Goal: Complete application form: Complete application form

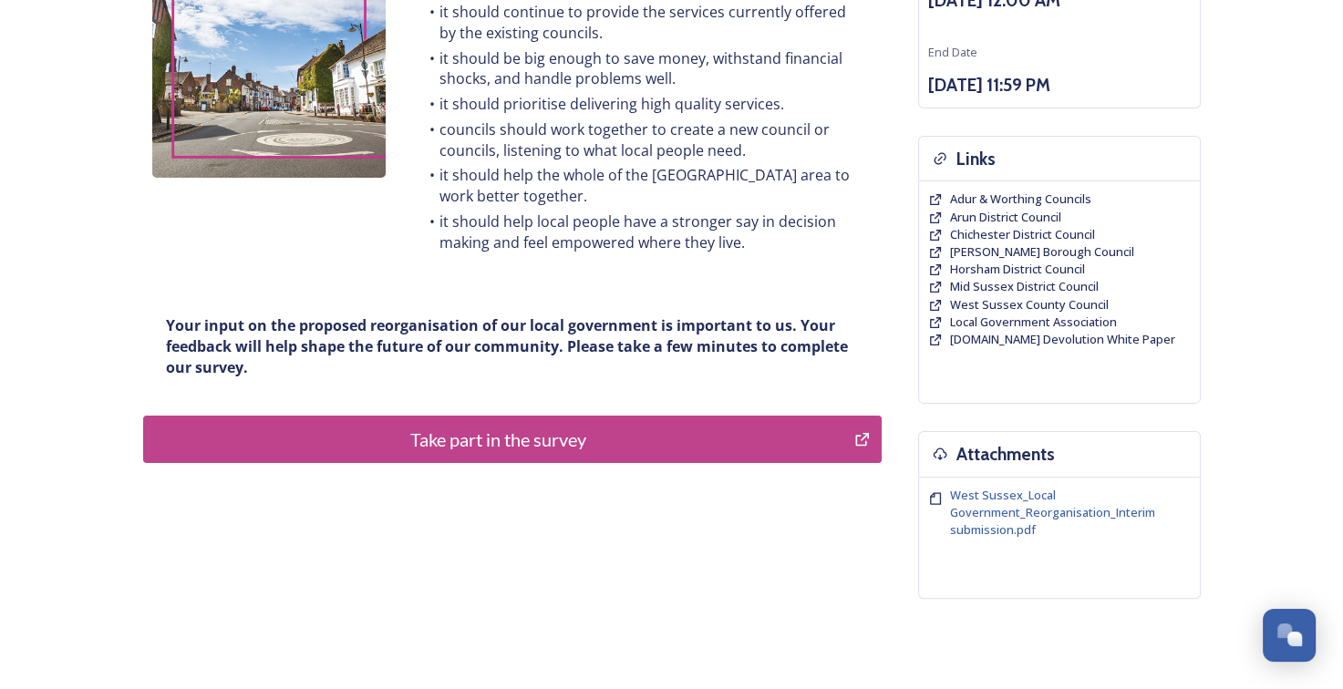
scroll to position [305, 0]
click at [549, 431] on div "Take part in the survey" at bounding box center [499, 438] width 692 height 27
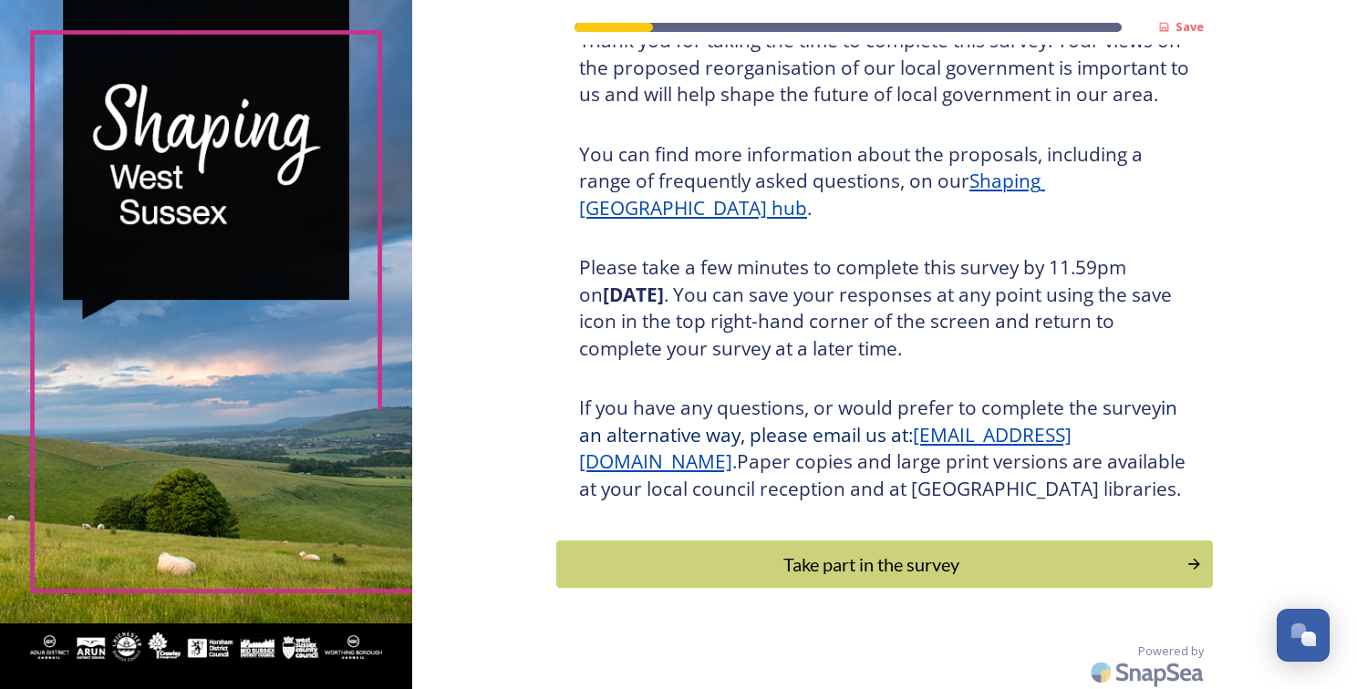
scroll to position [186, 0]
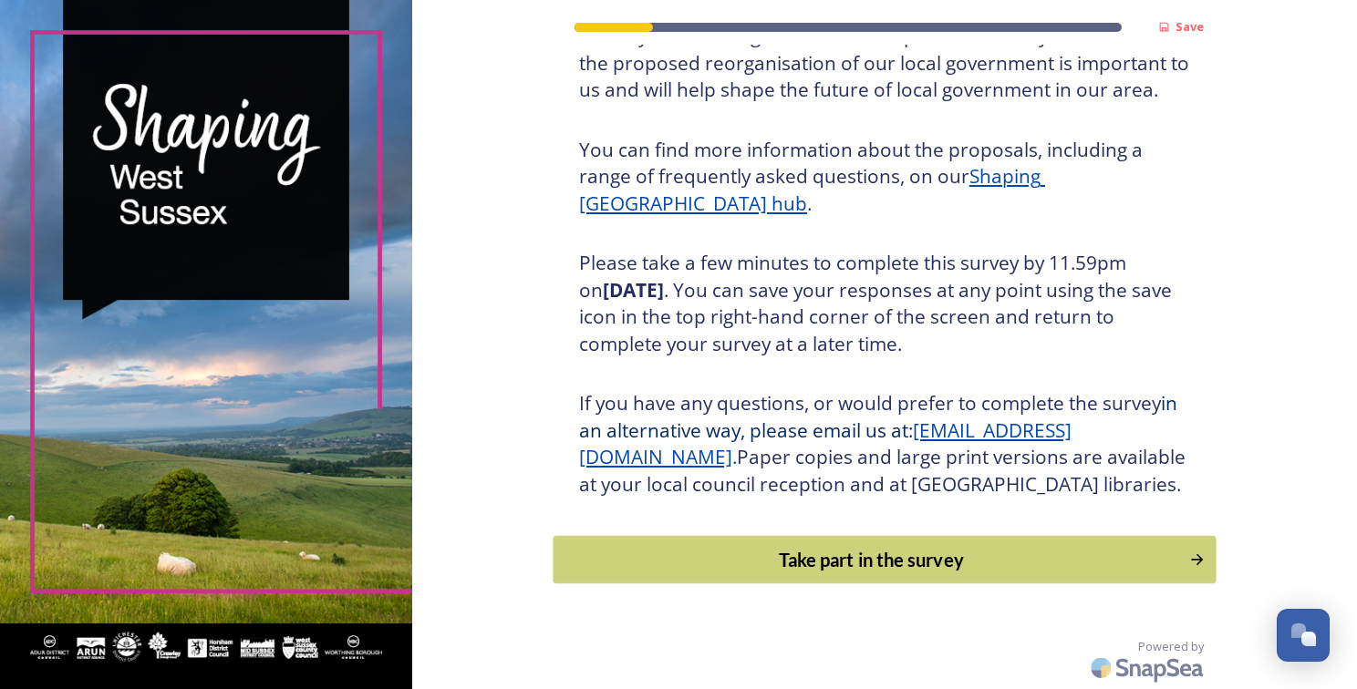
click at [1116, 556] on div "Take part in the survey" at bounding box center [871, 559] width 616 height 27
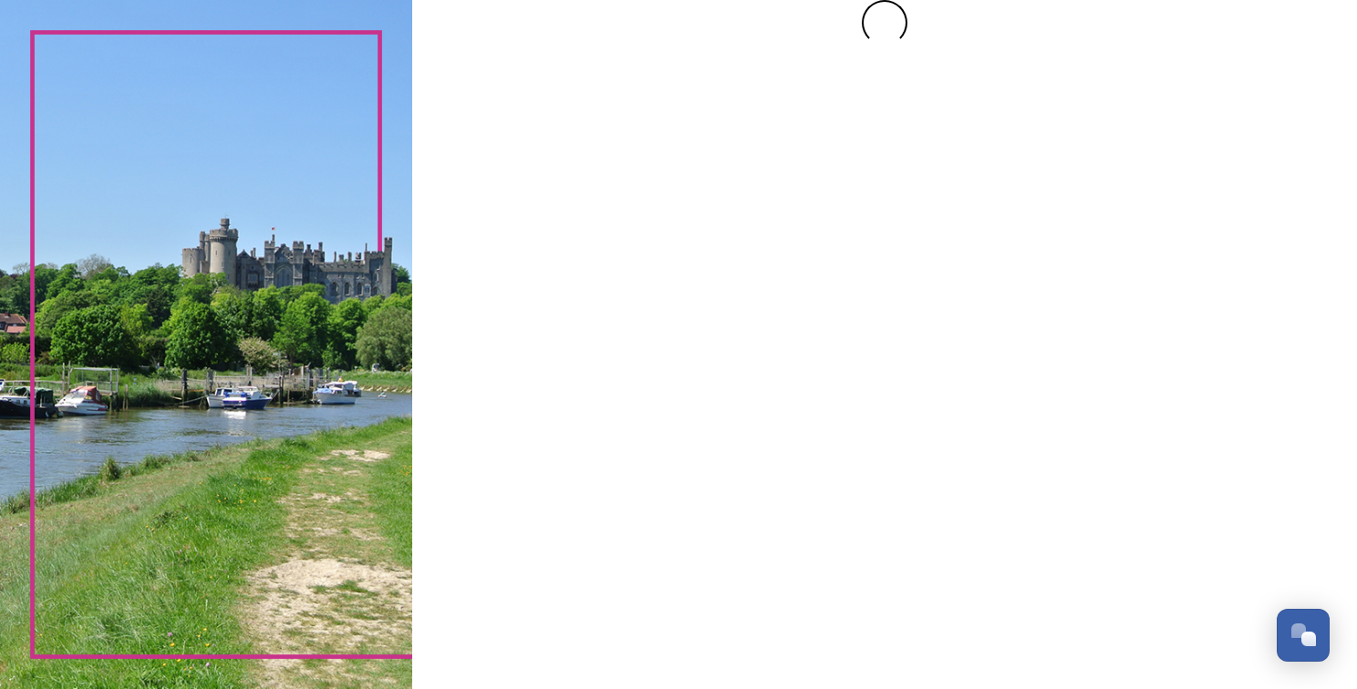
scroll to position [0, 0]
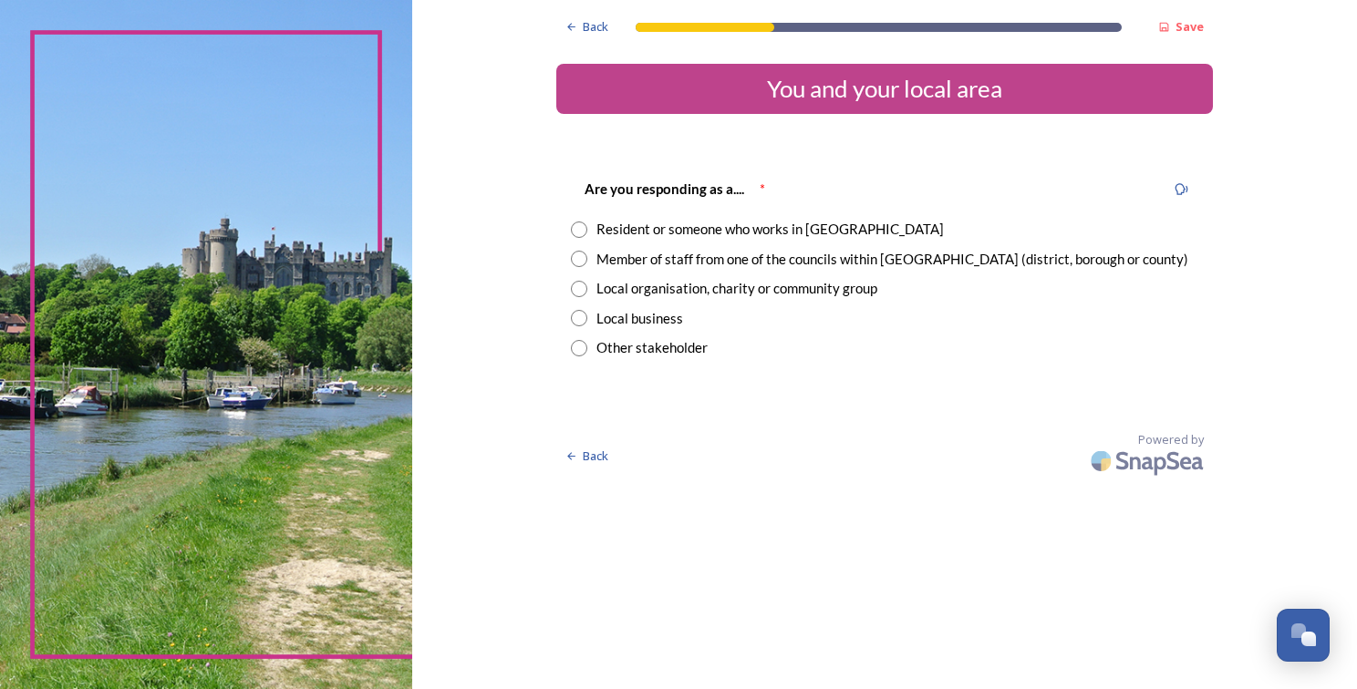
click at [810, 233] on div "Resident or someone who works in West Sussex" at bounding box center [769, 229] width 347 height 21
radio input "true"
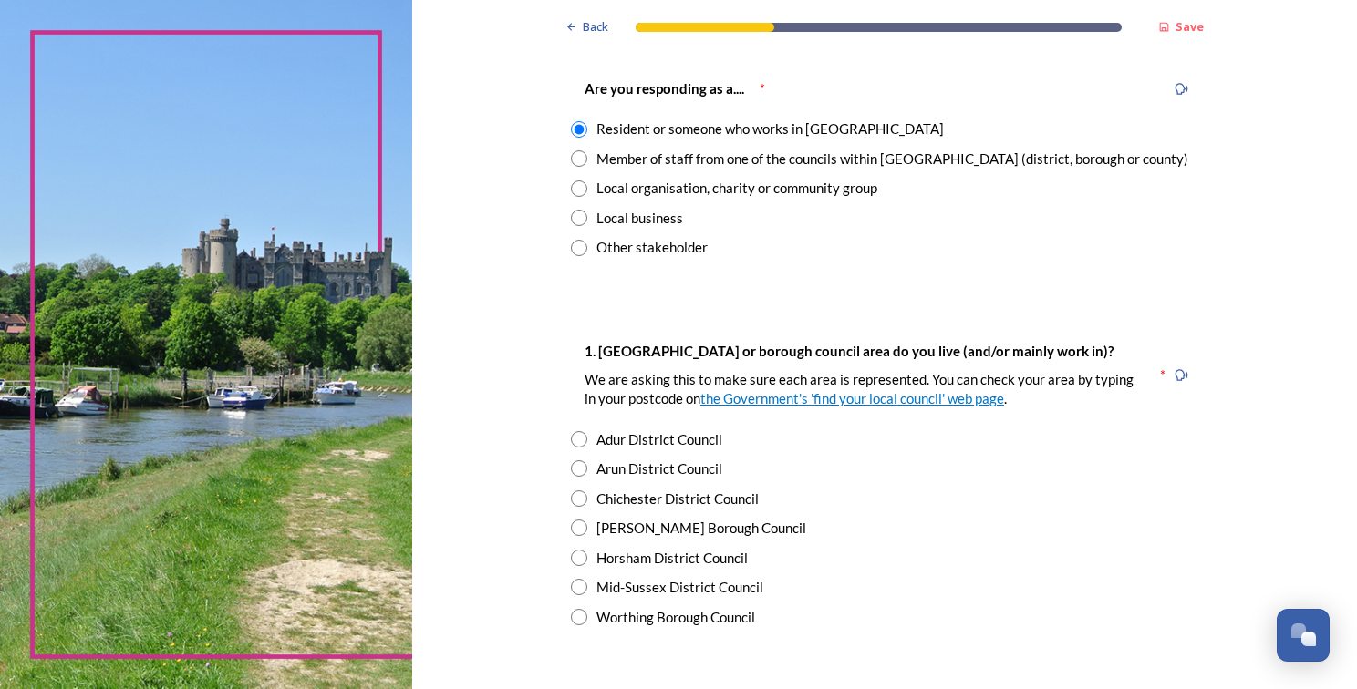
scroll to position [102, 0]
click at [573, 533] on input "radio" at bounding box center [579, 526] width 16 height 16
radio input "true"
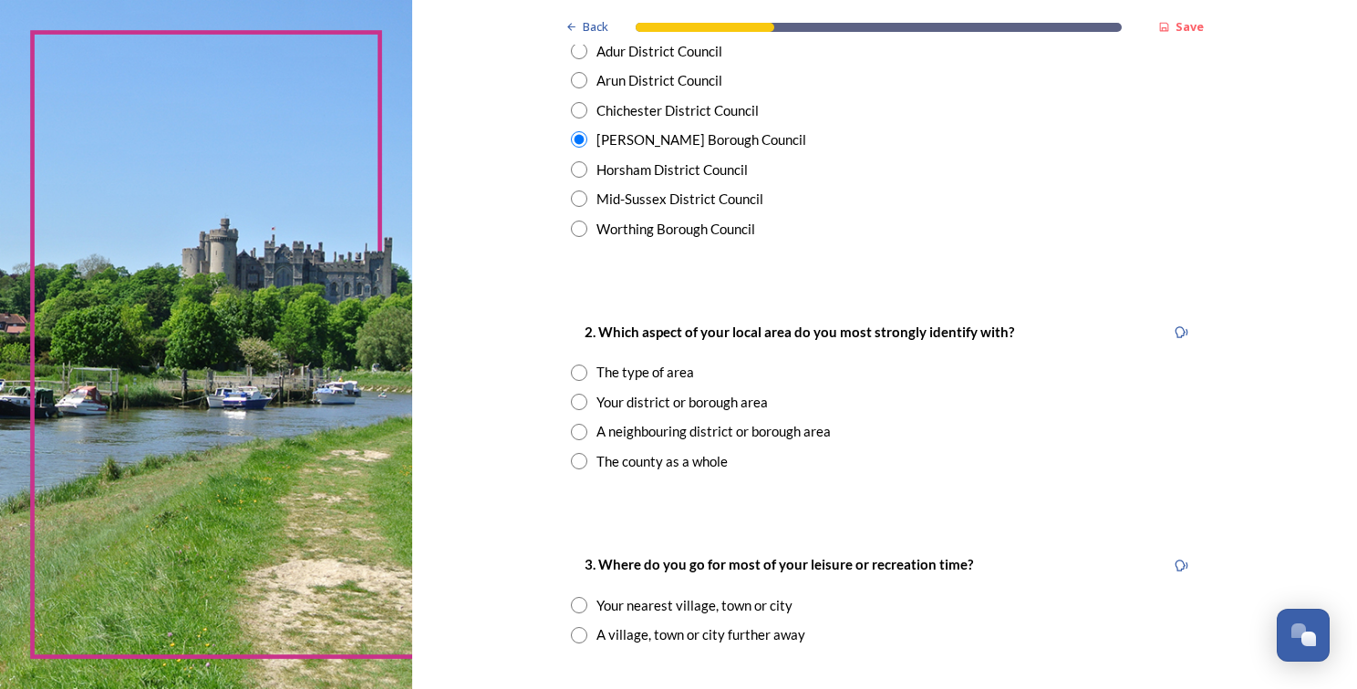
scroll to position [489, 0]
click at [1207, 540] on div "Back Save You and your local area Are you responding as a.... * Resident or som…" at bounding box center [884, 585] width 945 height 2148
click at [1187, 556] on div at bounding box center [1181, 565] width 33 height 33
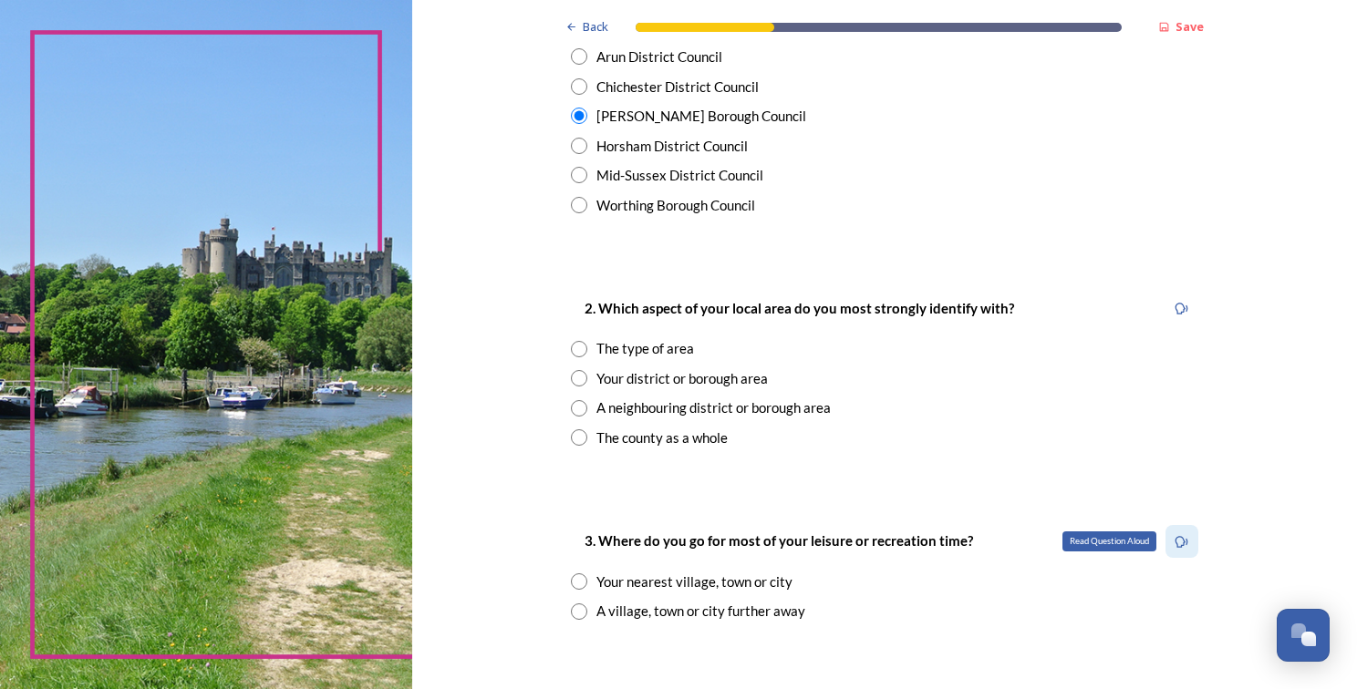
scroll to position [513, 0]
click at [636, 383] on div "Your district or borough area" at bounding box center [681, 377] width 171 height 21
radio input "true"
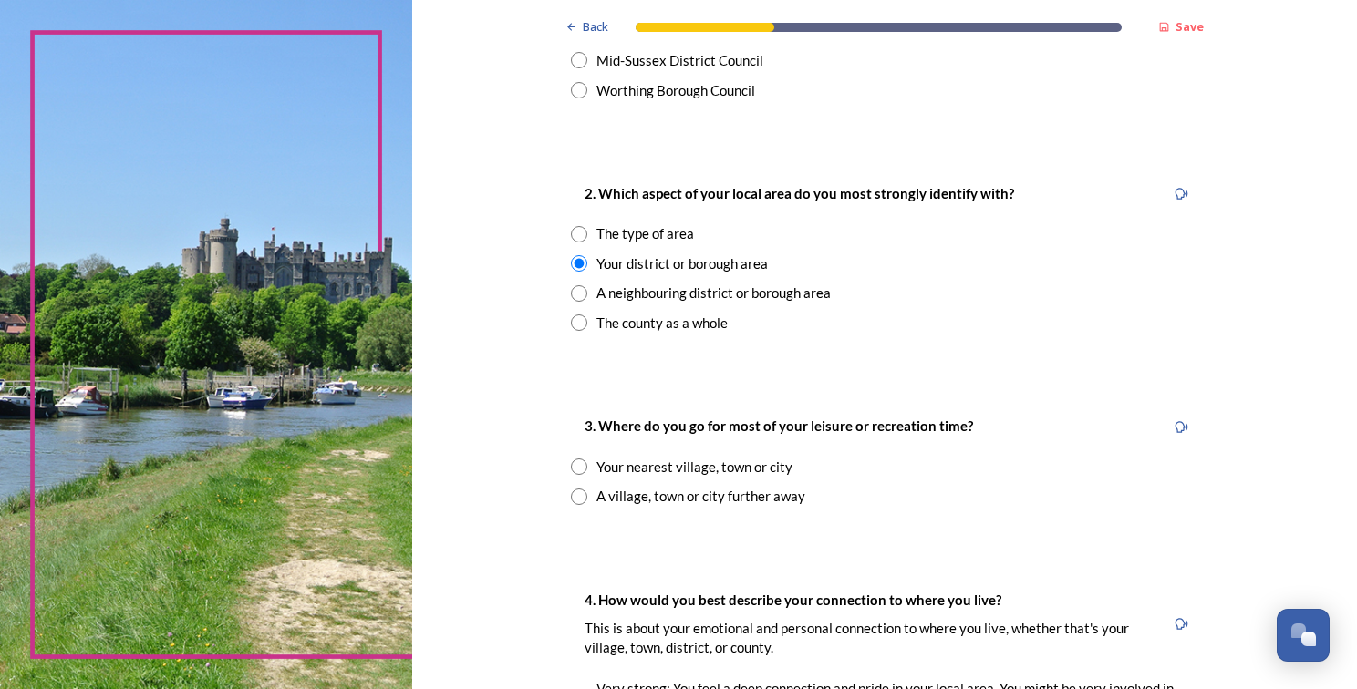
scroll to position [630, 0]
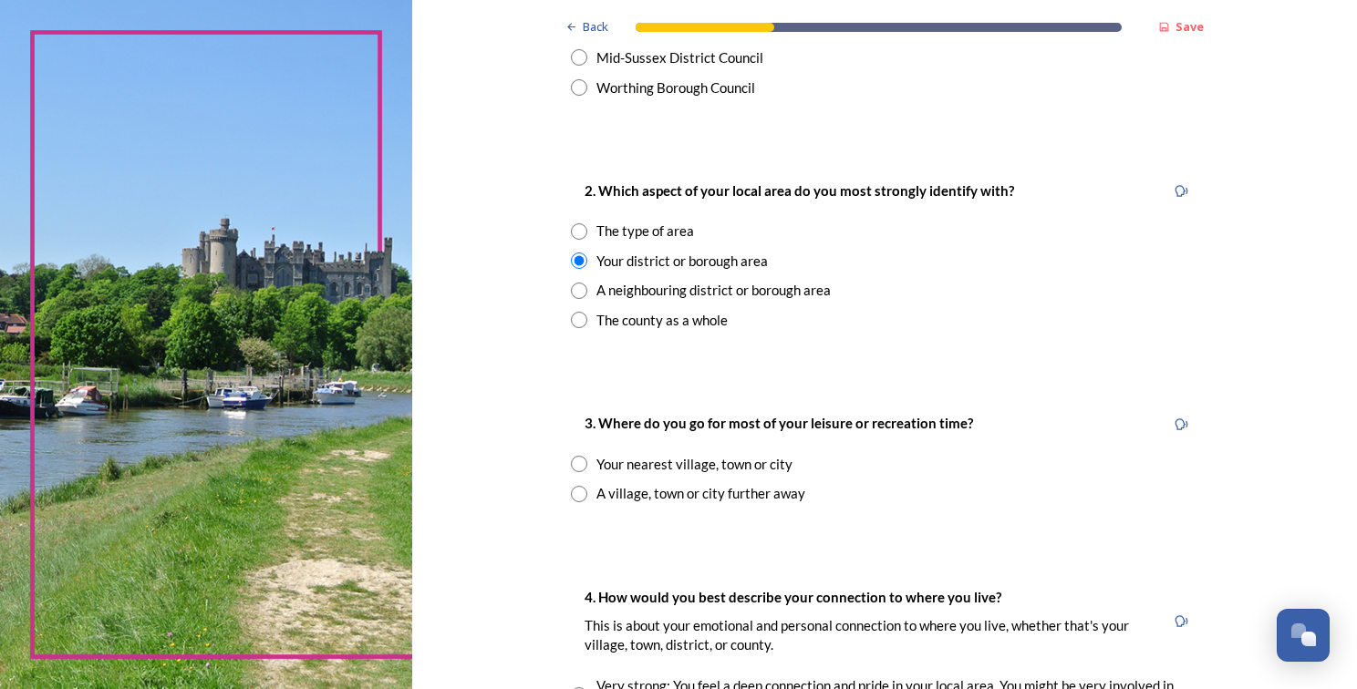
click at [704, 460] on div "Your nearest village, town or city" at bounding box center [694, 464] width 196 height 21
radio input "true"
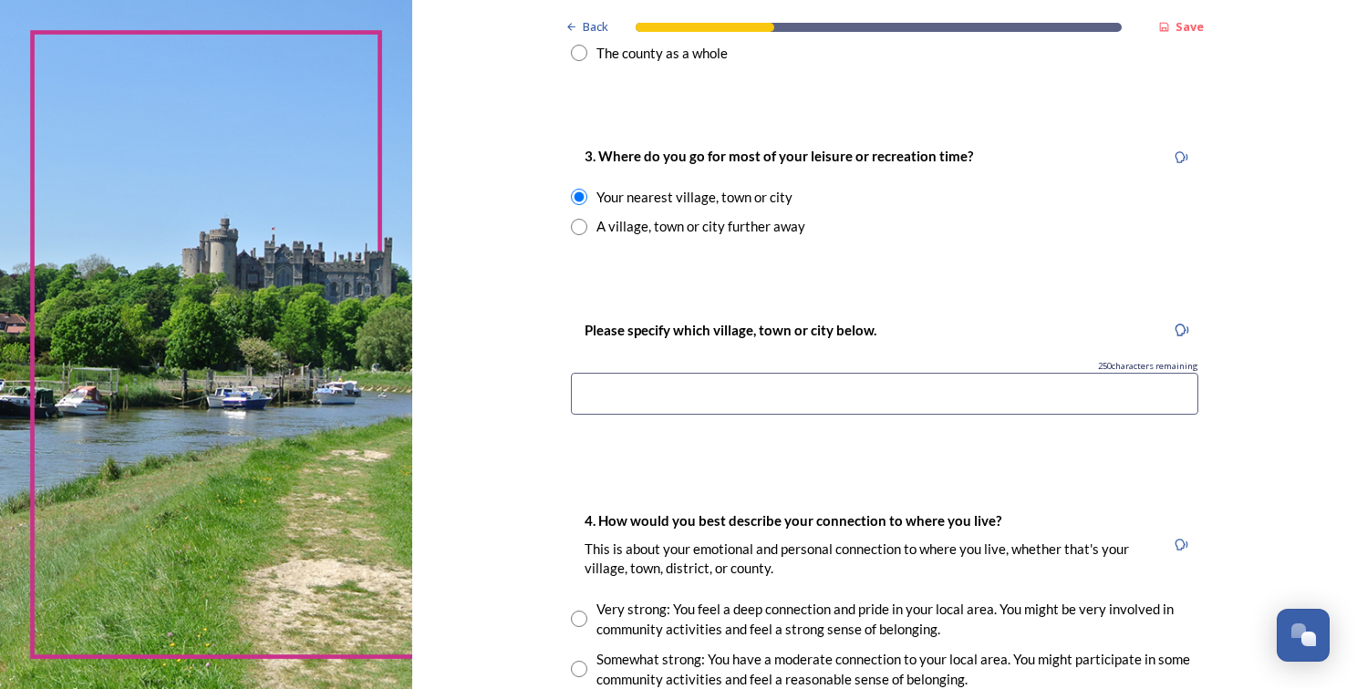
scroll to position [898, 0]
click at [857, 394] on input at bounding box center [884, 393] width 627 height 42
type input "Crawley"
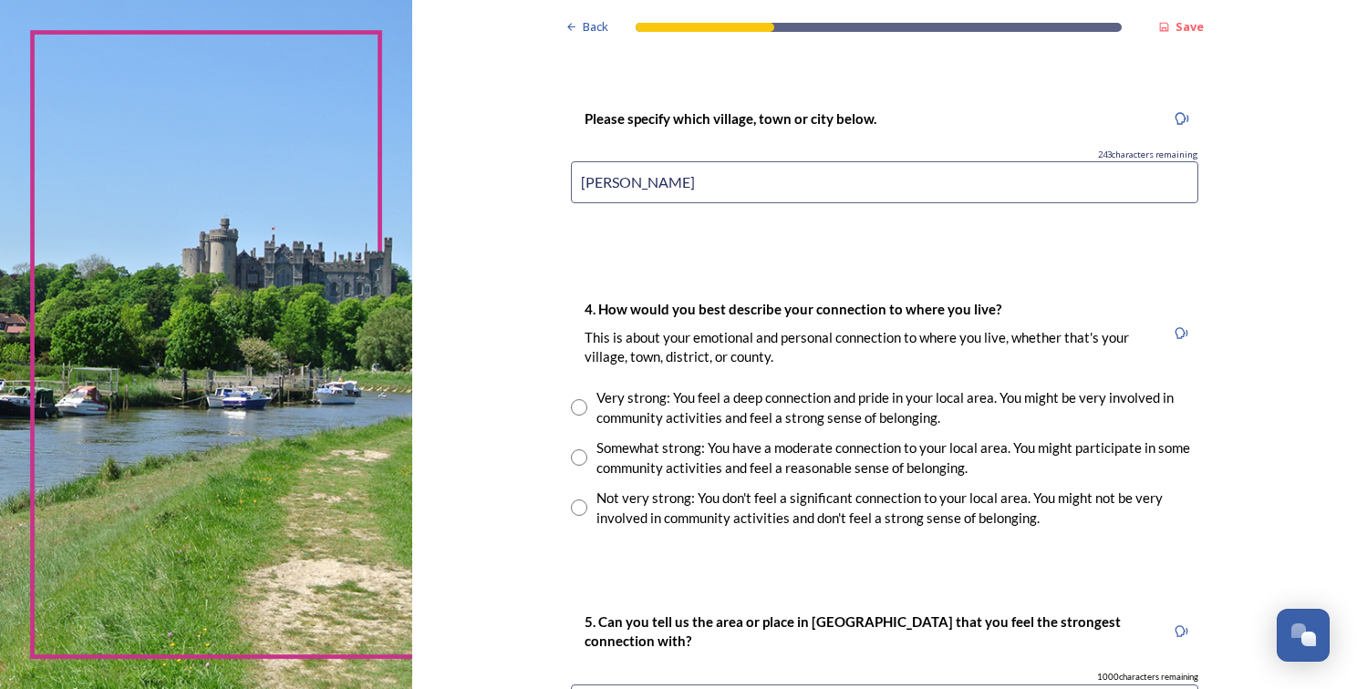
scroll to position [1109, 0]
click at [573, 406] on input "radio" at bounding box center [579, 407] width 16 height 16
radio input "true"
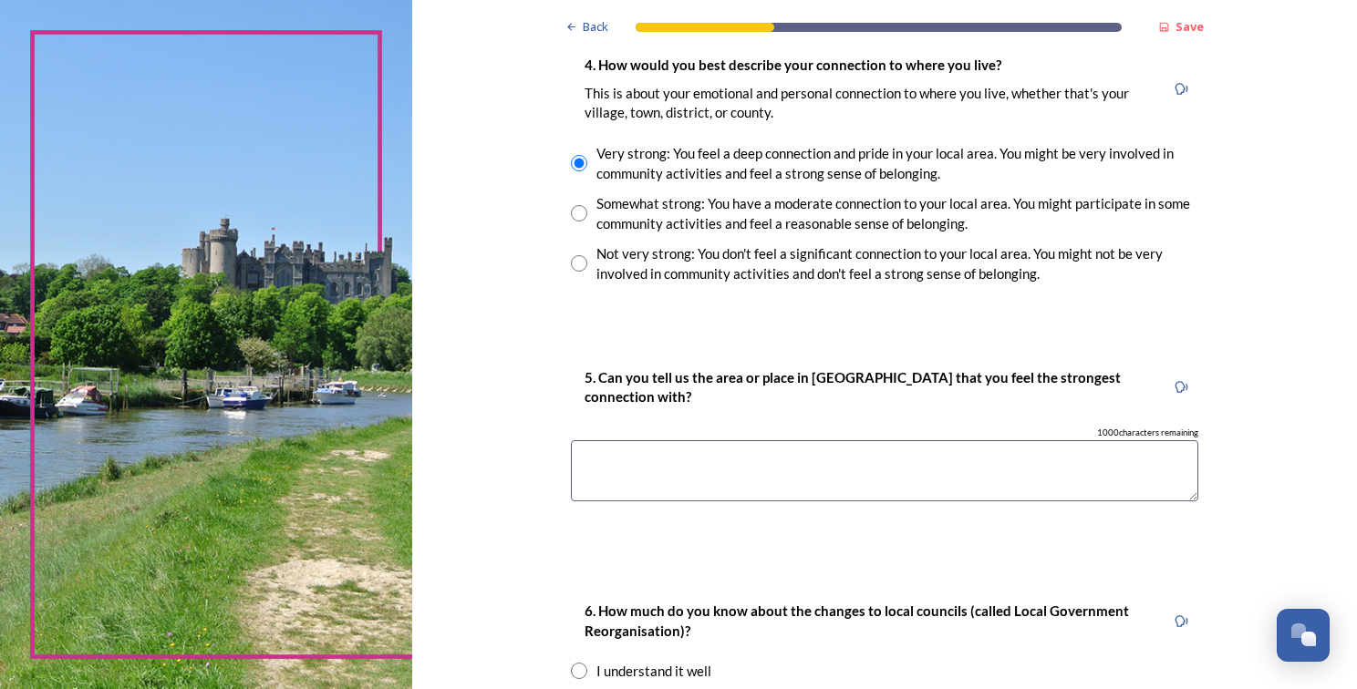
scroll to position [1357, 0]
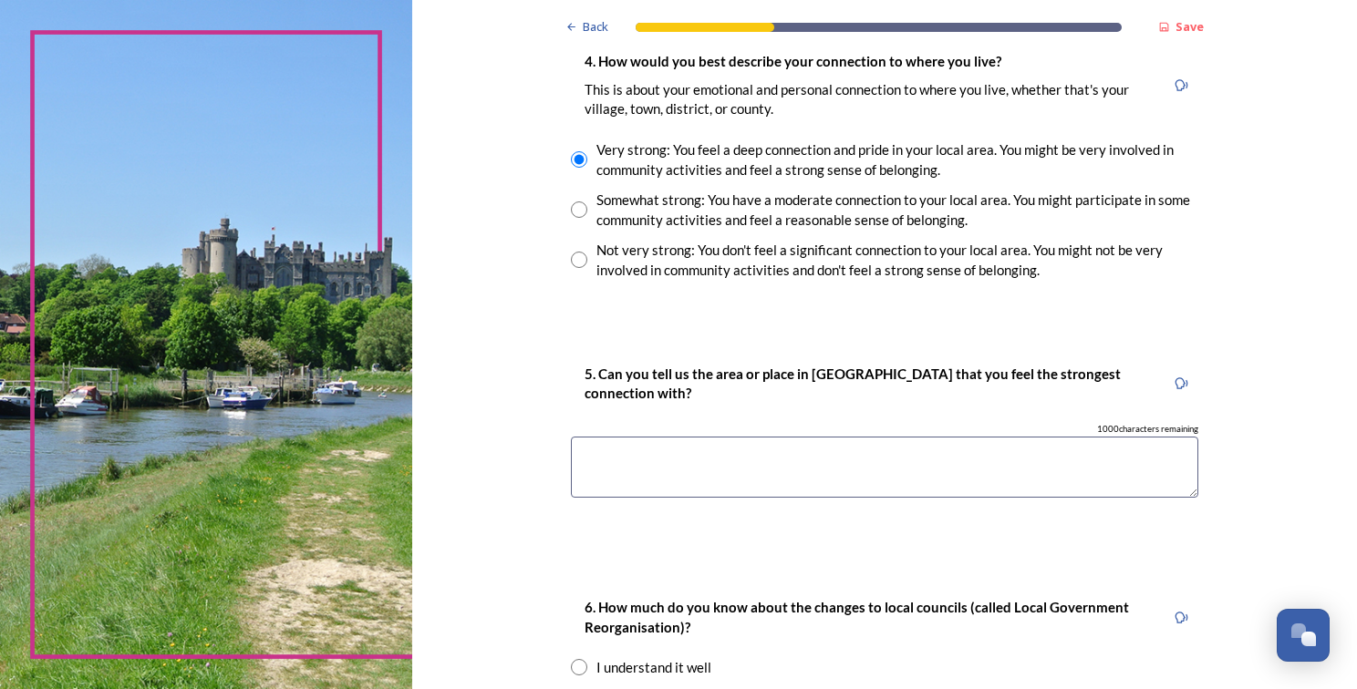
click at [1063, 463] on textarea at bounding box center [884, 467] width 627 height 61
type textarea "Crawley"
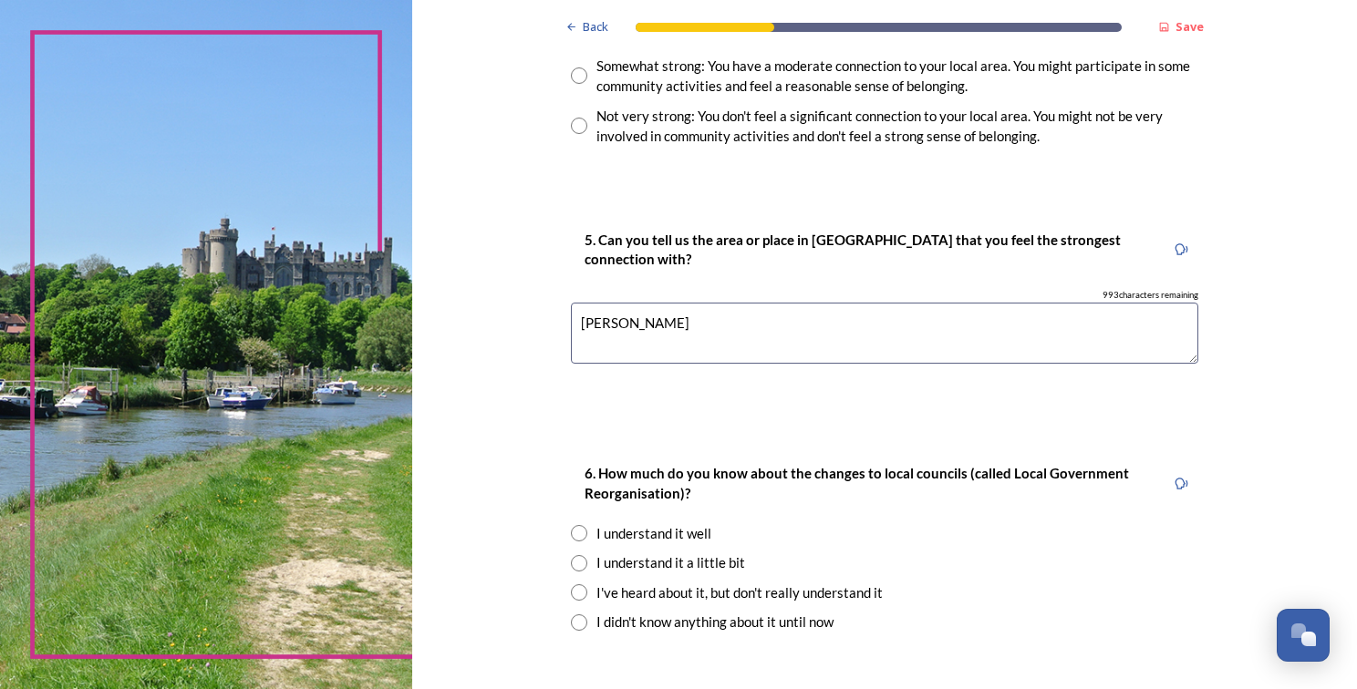
scroll to position [1510, 0]
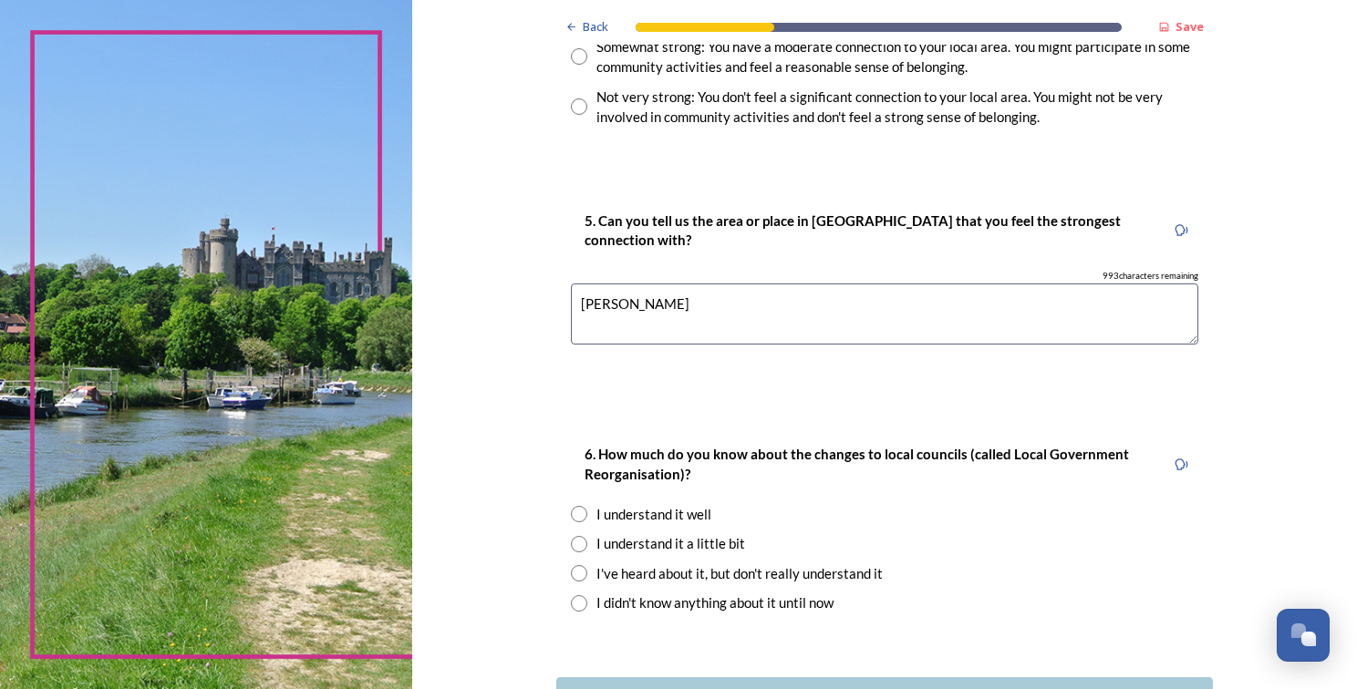
click at [722, 543] on div "I understand it a little bit" at bounding box center [670, 543] width 149 height 21
radio input "true"
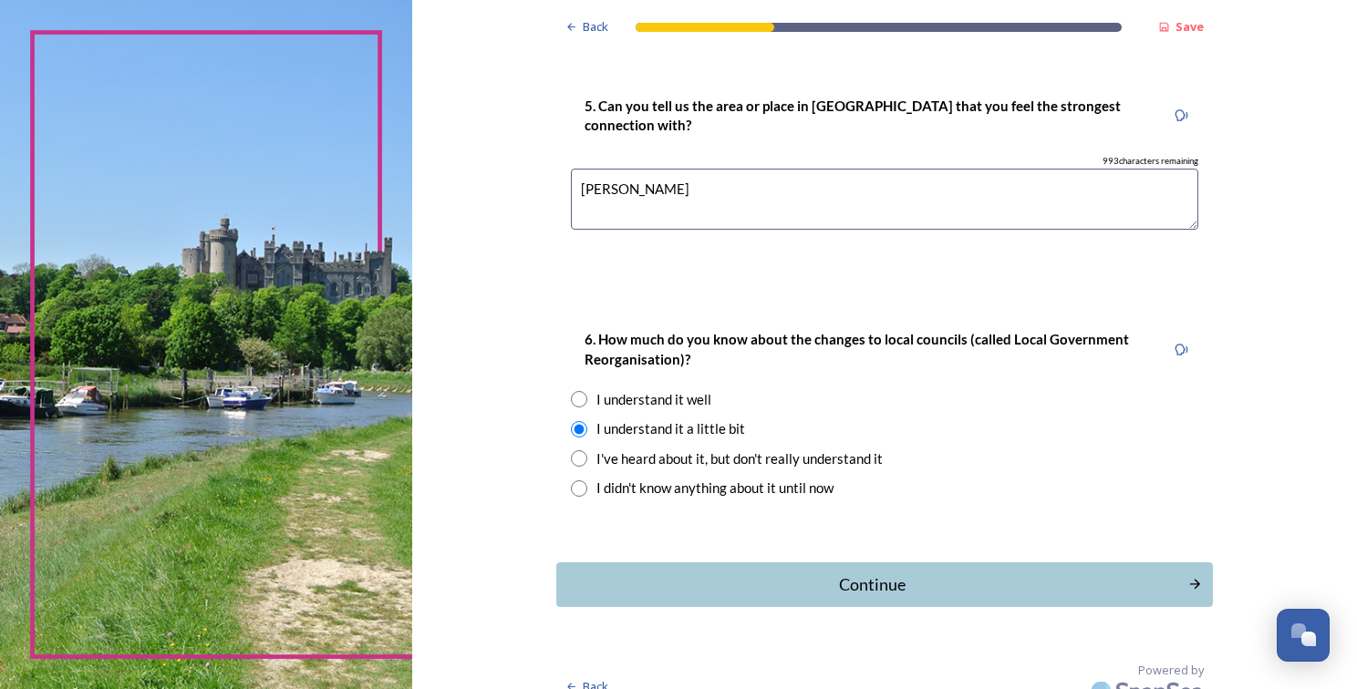
scroll to position [1648, 0]
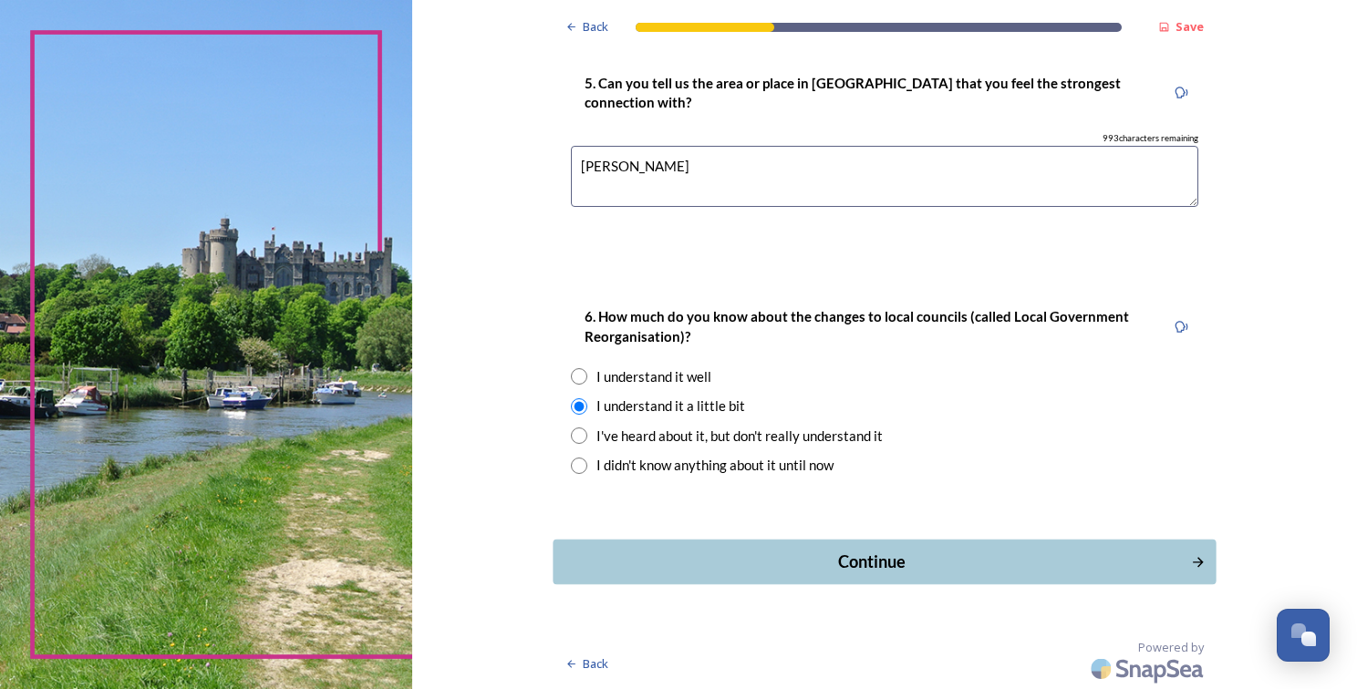
click at [1133, 558] on div "Continue" at bounding box center [871, 562] width 617 height 25
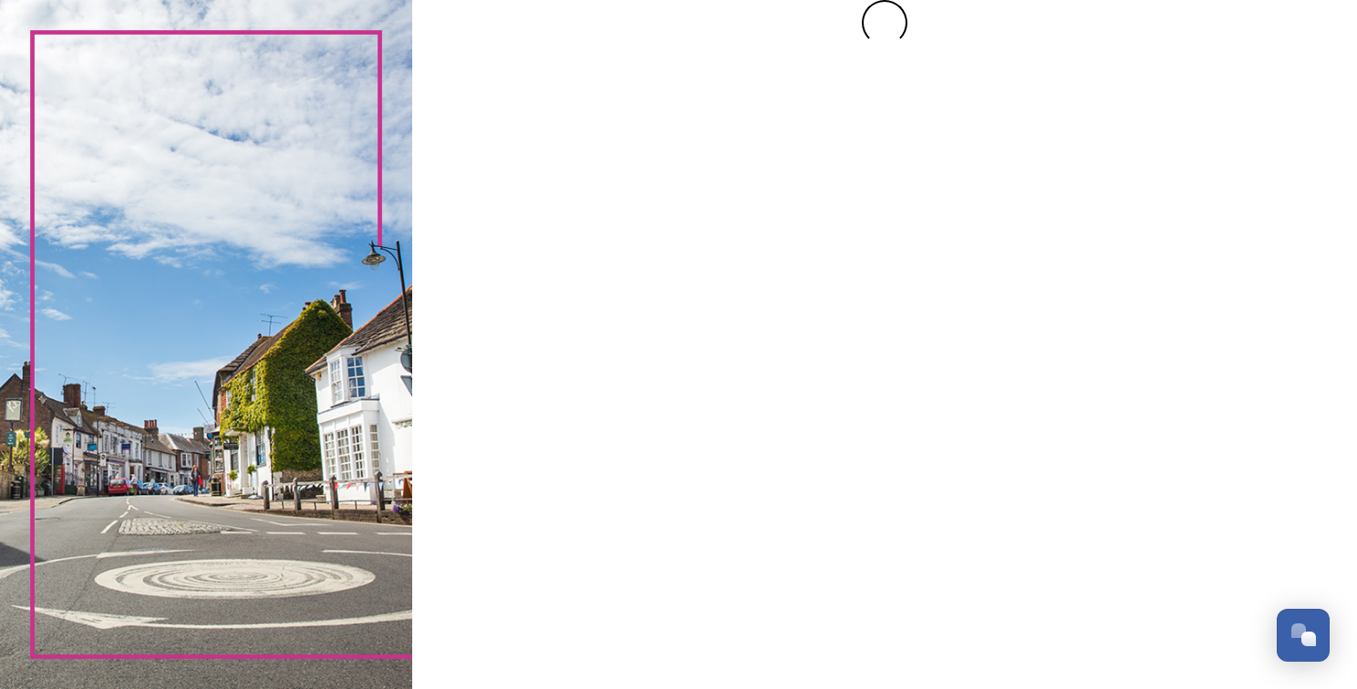
scroll to position [0, 0]
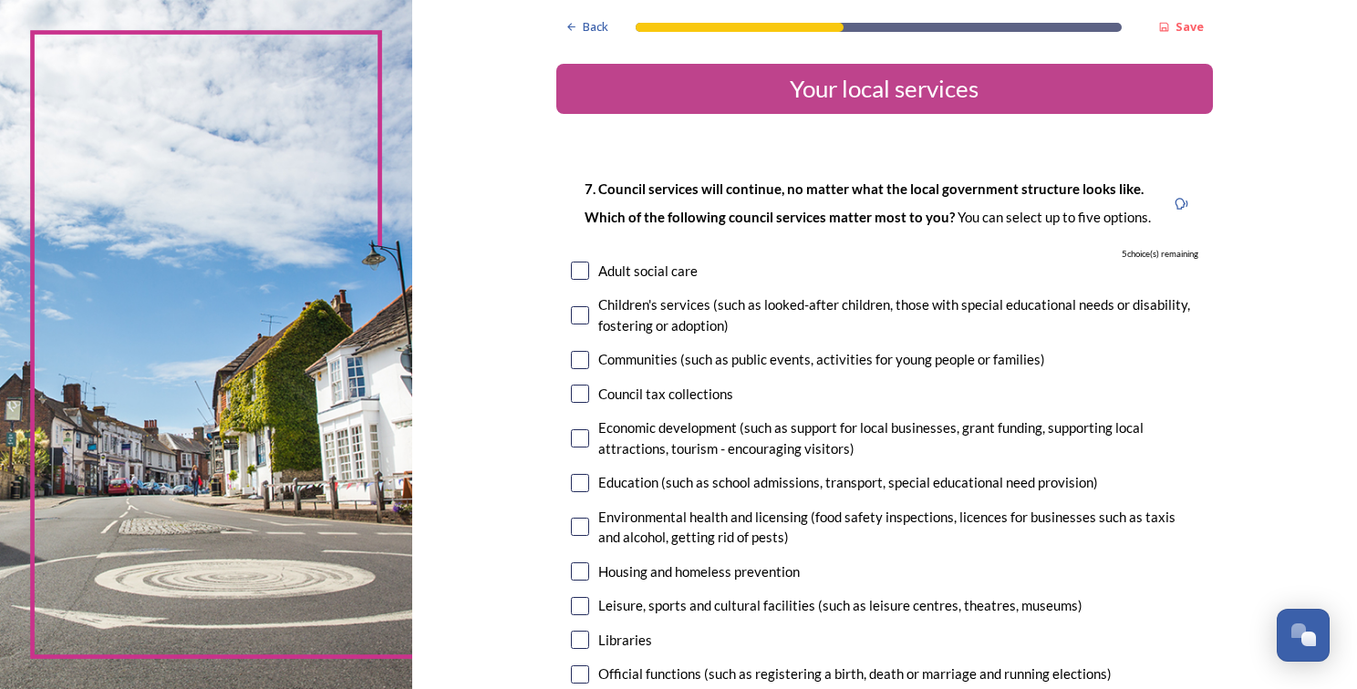
click at [571, 309] on input "checkbox" at bounding box center [580, 315] width 18 height 18
checkbox input "true"
click at [571, 264] on input "checkbox" at bounding box center [580, 271] width 18 height 18
checkbox input "true"
click at [573, 361] on input "checkbox" at bounding box center [580, 360] width 18 height 18
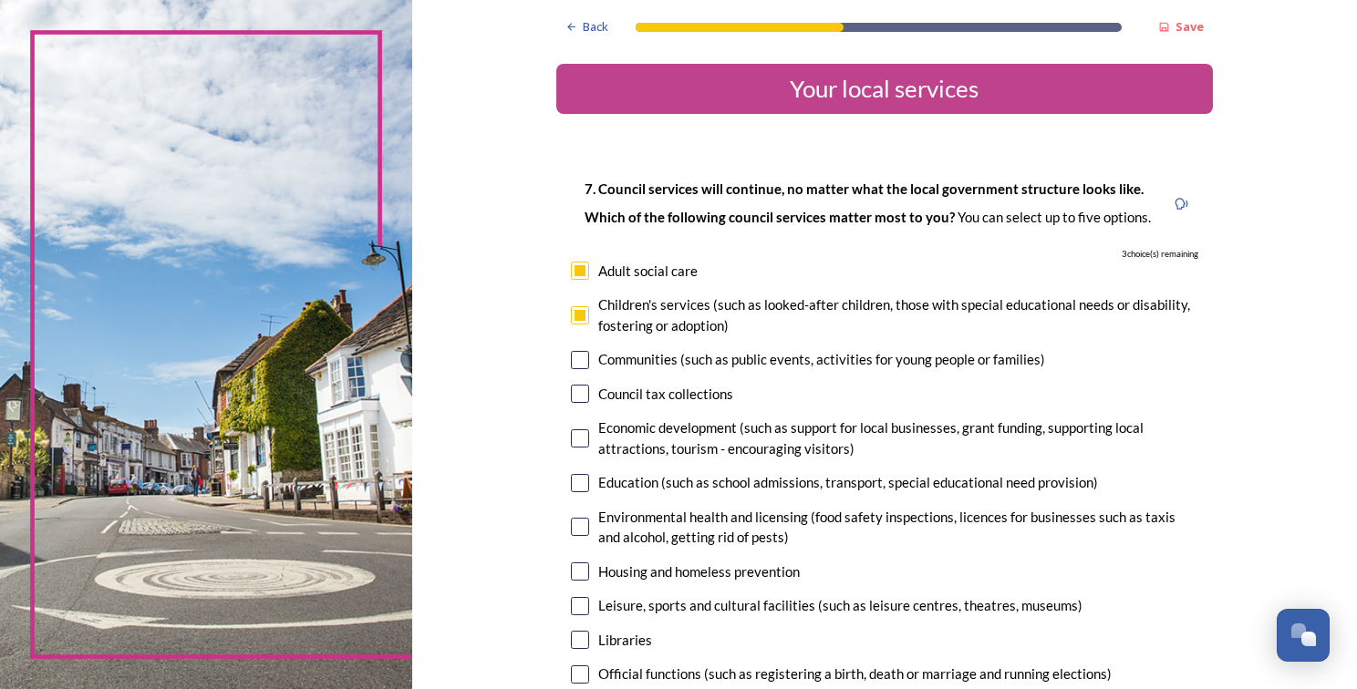
checkbox input "true"
click at [602, 479] on div "Education (such as school admissions, transport, special educational need provi…" at bounding box center [848, 482] width 500 height 21
checkbox input "true"
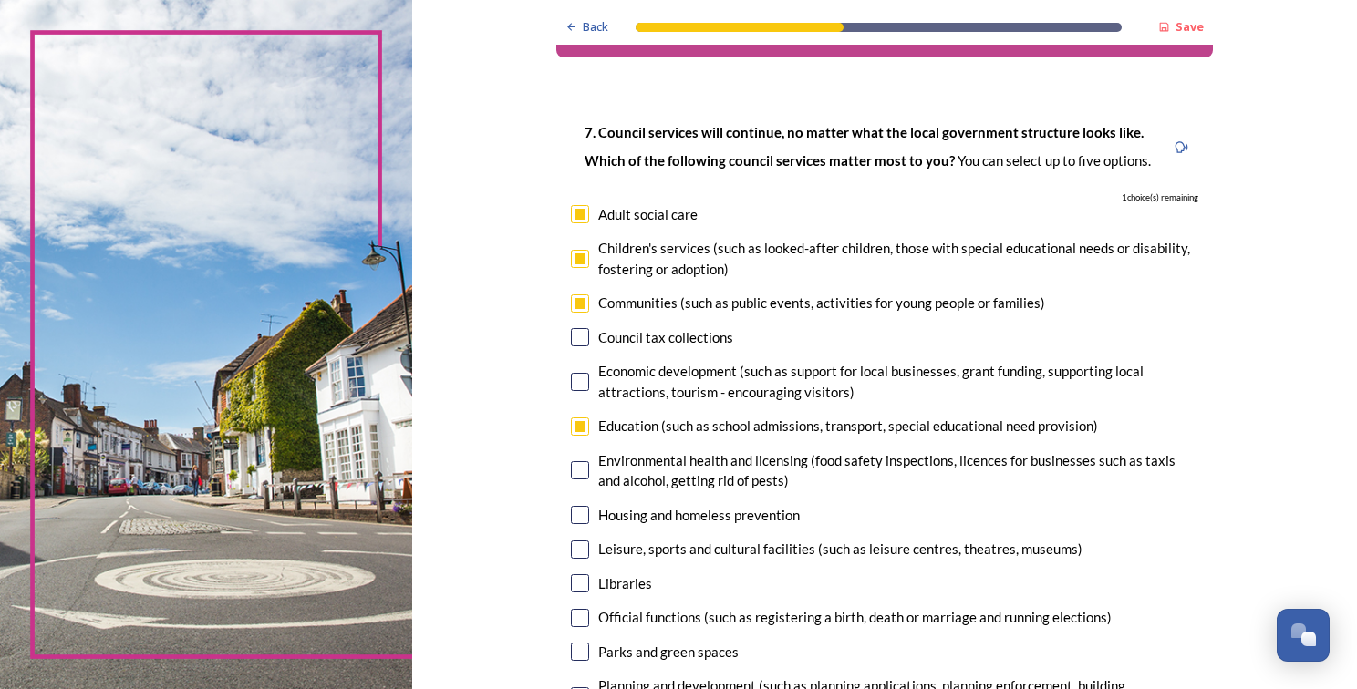
scroll to position [75, 0]
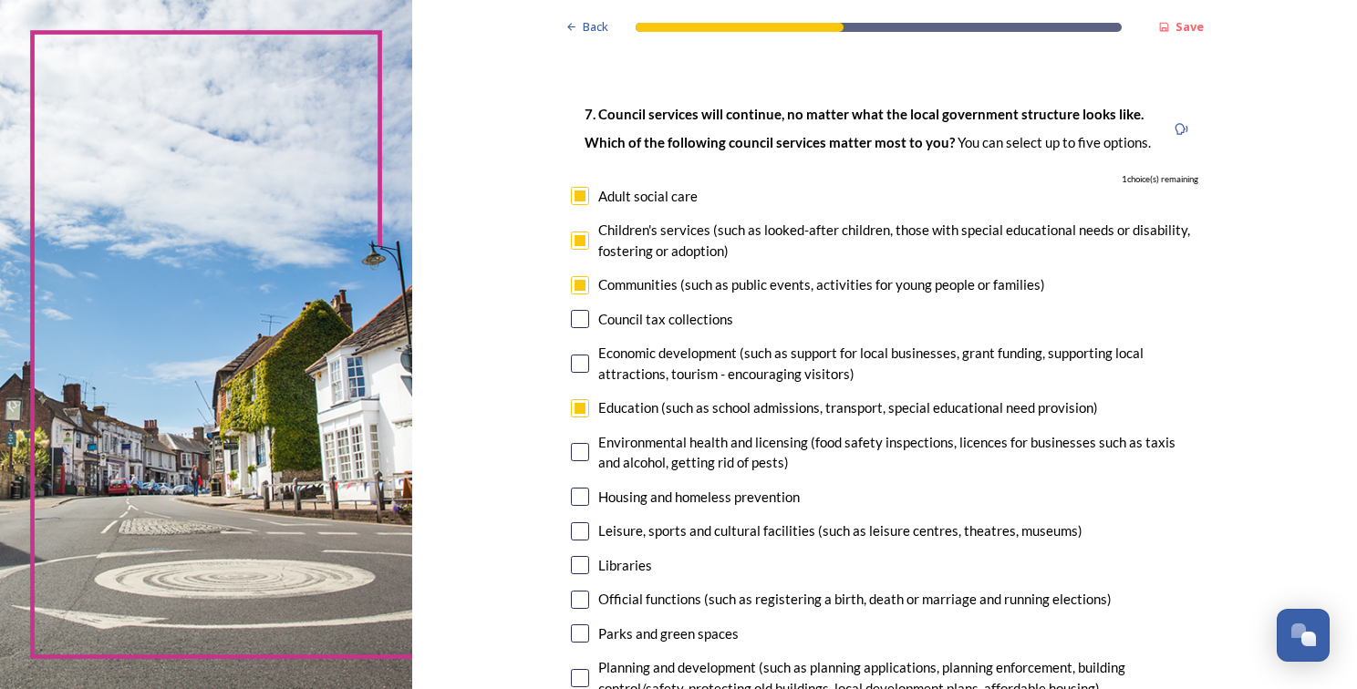
click at [705, 492] on div "Housing and homeless prevention" at bounding box center [699, 497] width 202 height 21
checkbox input "true"
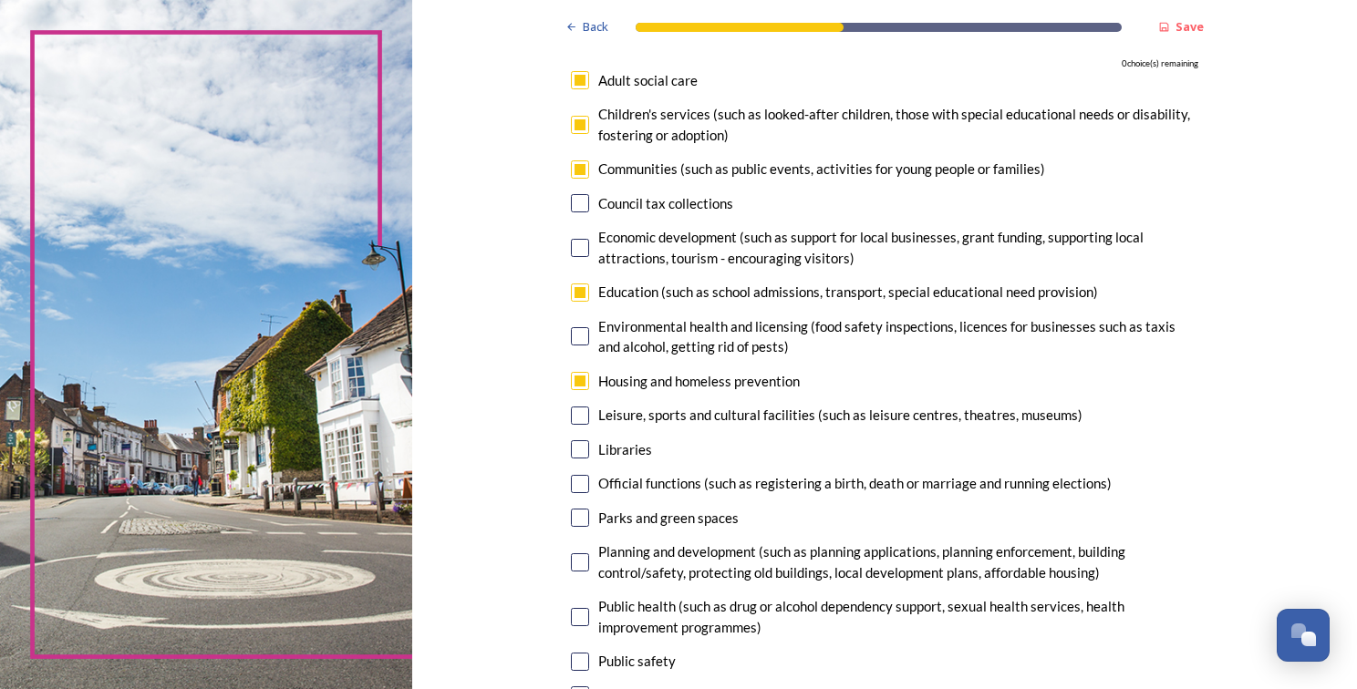
scroll to position [191, 0]
click at [576, 447] on input "checkbox" at bounding box center [580, 449] width 18 height 18
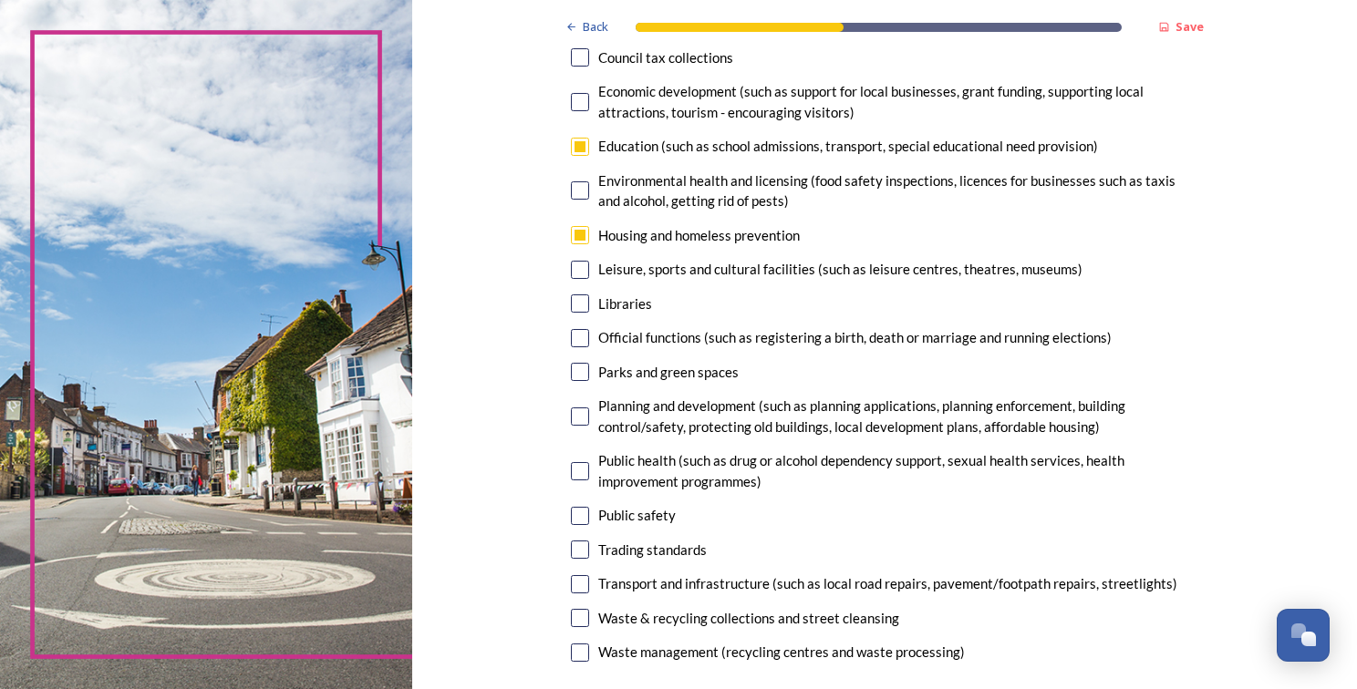
scroll to position [337, 0]
click at [571, 303] on input "checkbox" at bounding box center [580, 303] width 18 height 18
click at [578, 307] on input "checkbox" at bounding box center [580, 303] width 18 height 18
click at [573, 299] on input "checkbox" at bounding box center [580, 303] width 18 height 18
checkbox input "false"
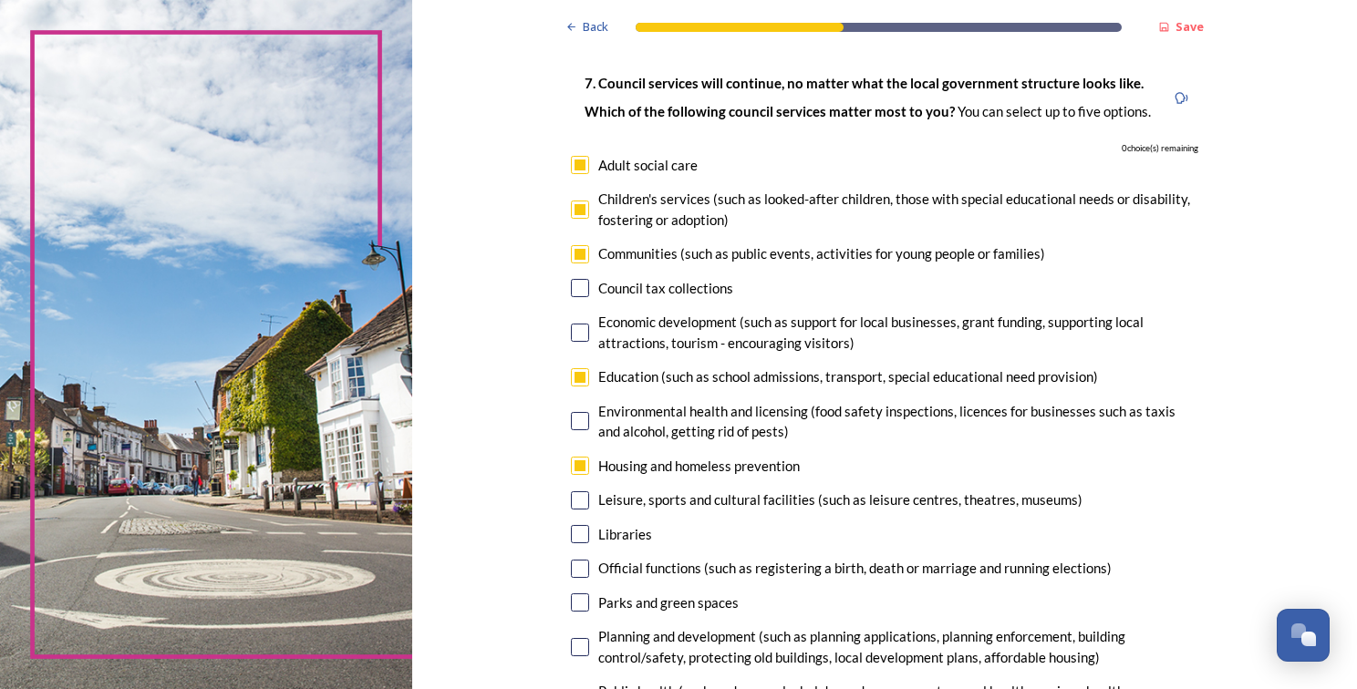
scroll to position [102, 0]
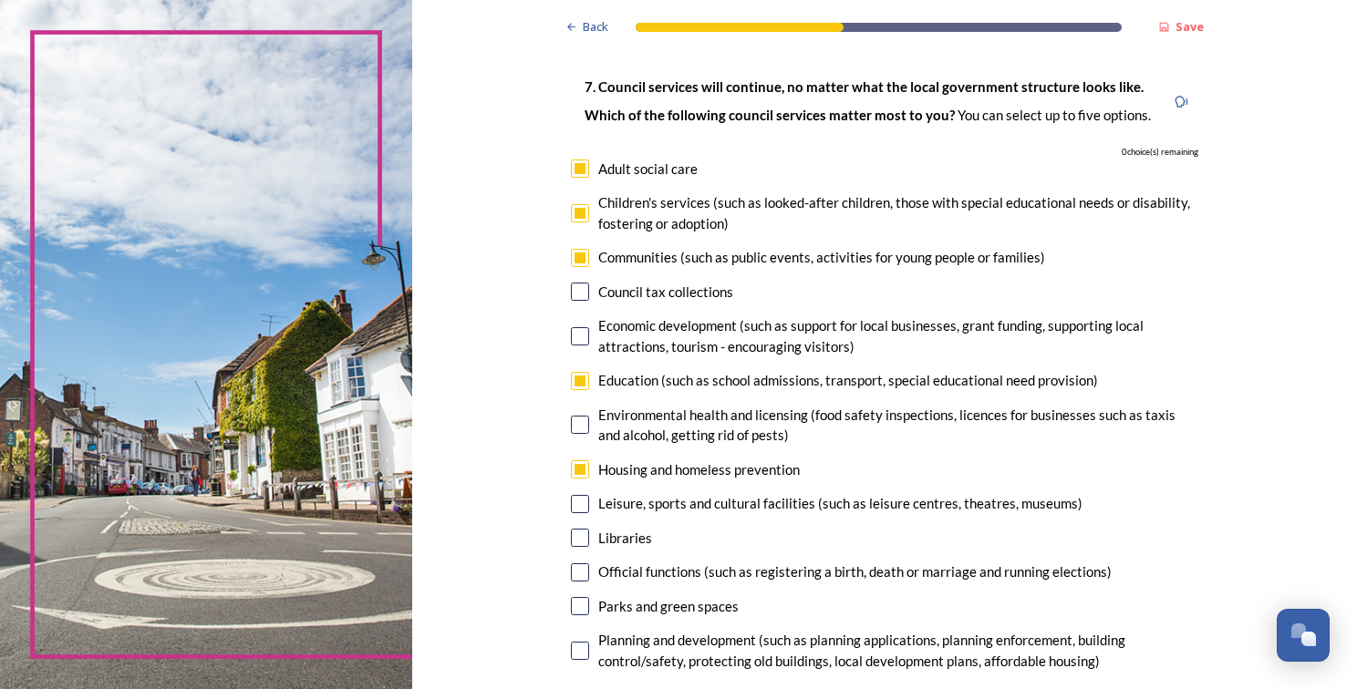
click at [573, 168] on input "checkbox" at bounding box center [580, 169] width 18 height 18
checkbox input "false"
click at [577, 212] on input "checkbox" at bounding box center [580, 213] width 18 height 18
checkbox input "false"
click at [571, 256] on input "checkbox" at bounding box center [580, 258] width 18 height 18
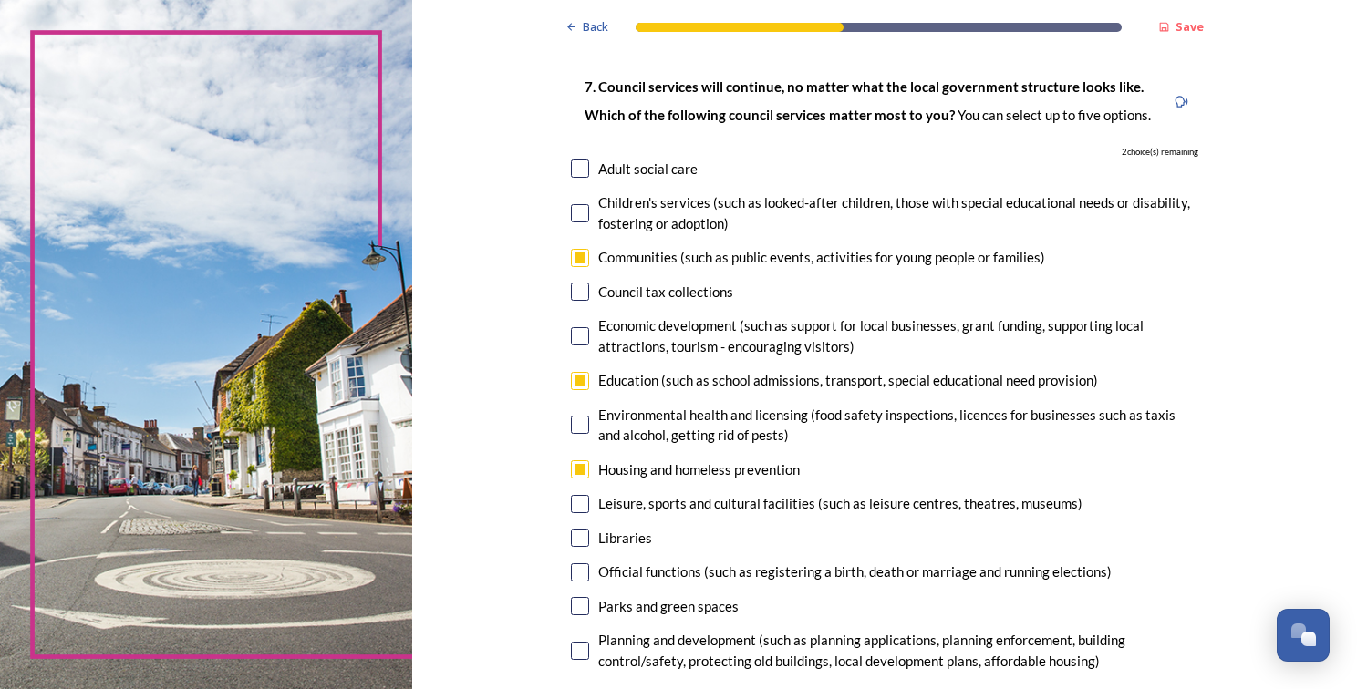
checkbox input "false"
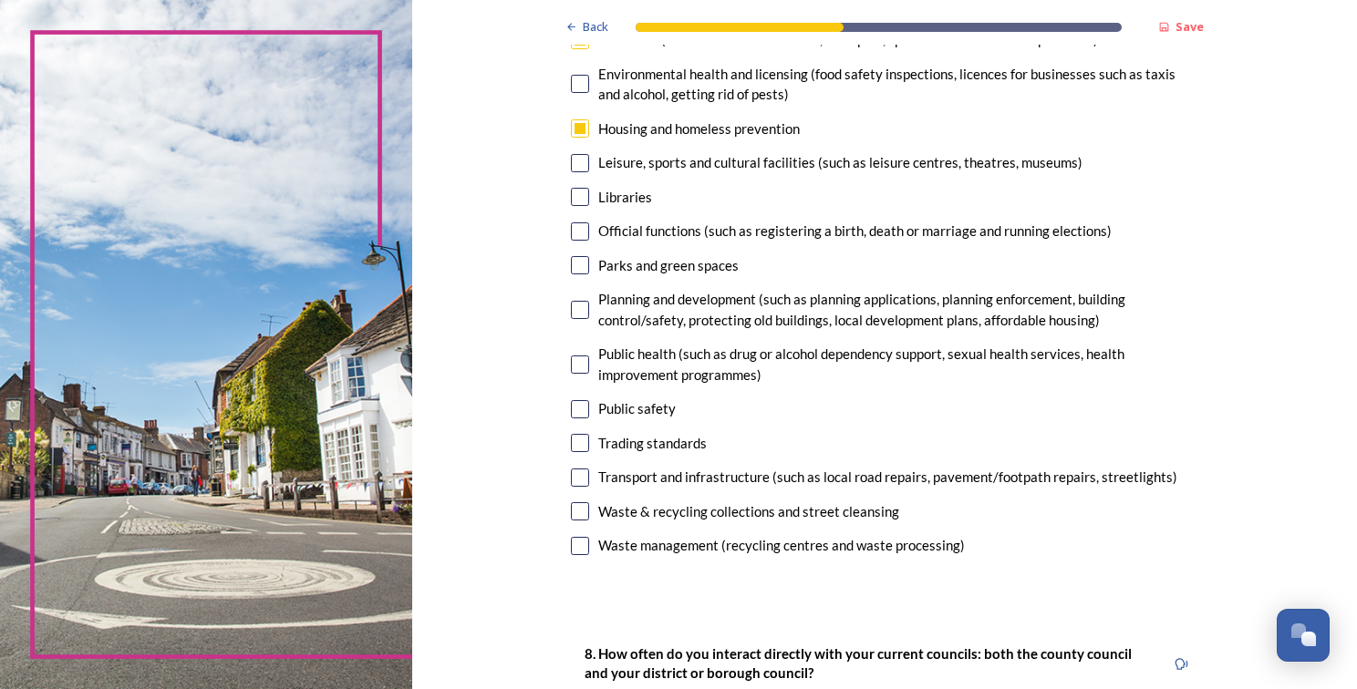
scroll to position [445, 0]
click at [581, 401] on input "checkbox" at bounding box center [580, 407] width 18 height 18
checkbox input "true"
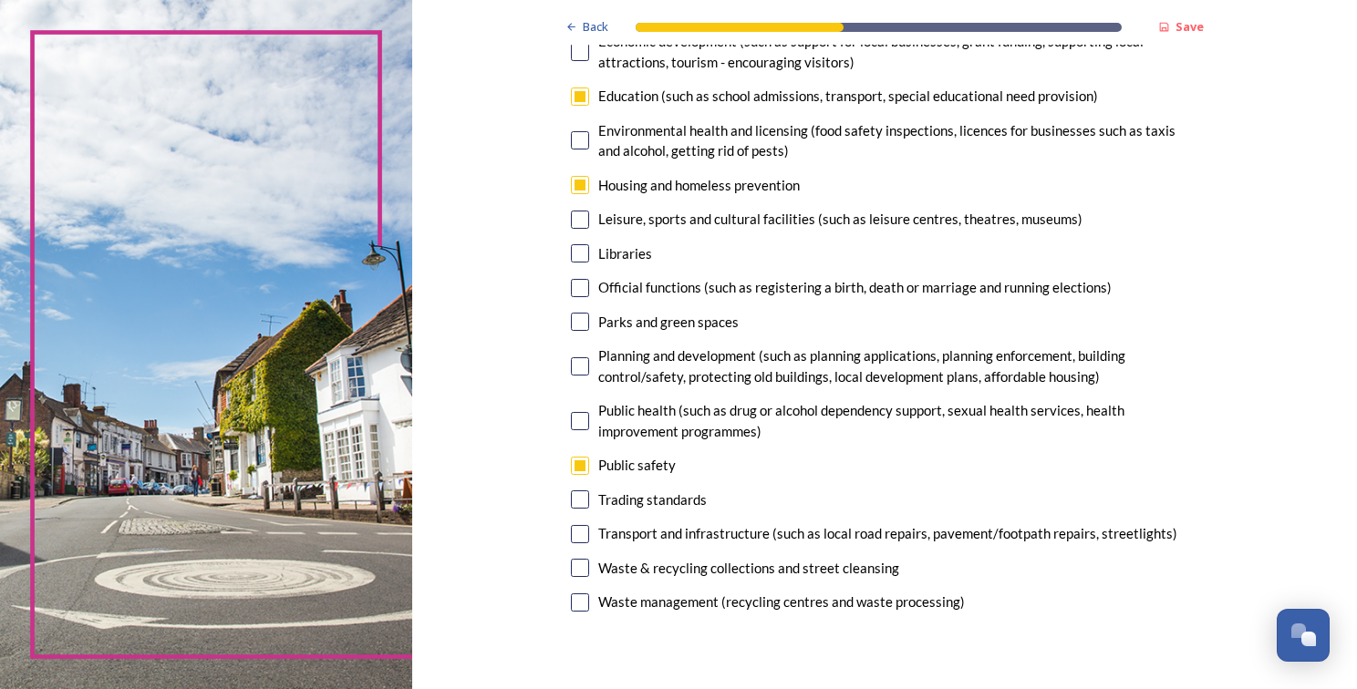
scroll to position [374, 0]
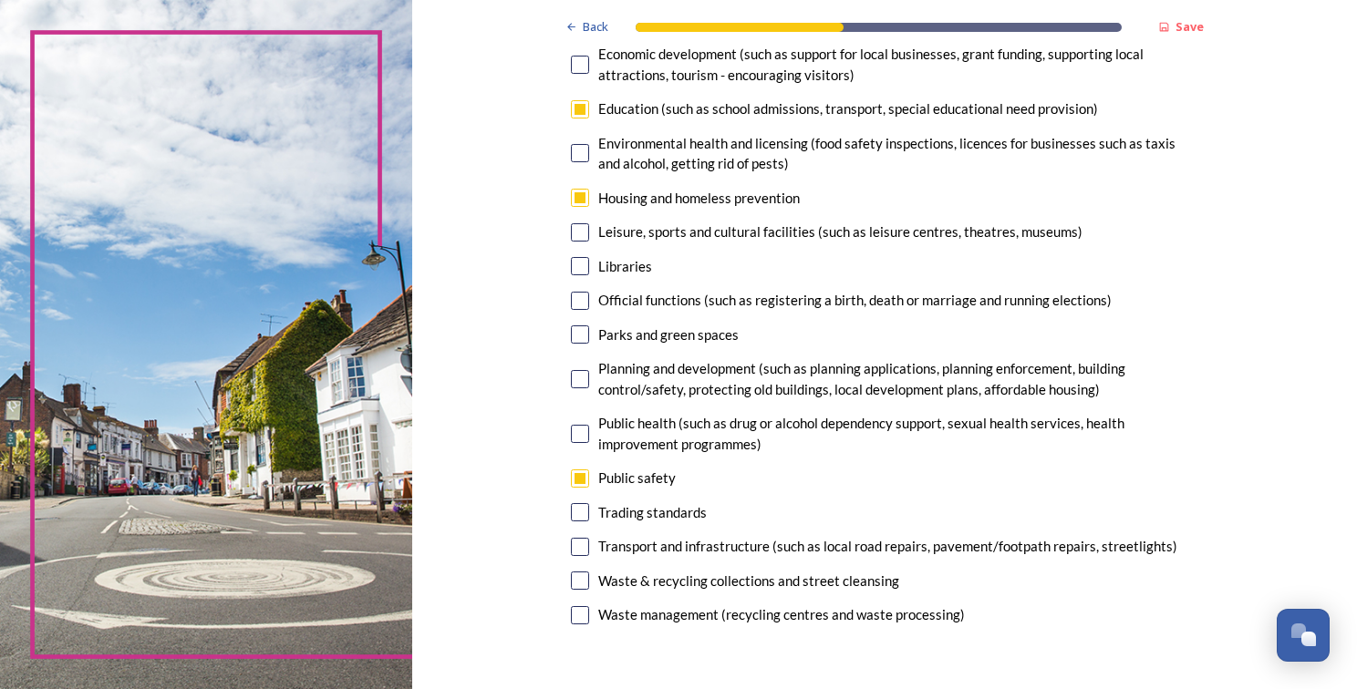
click at [577, 546] on input "checkbox" at bounding box center [580, 547] width 18 height 18
checkbox input "true"
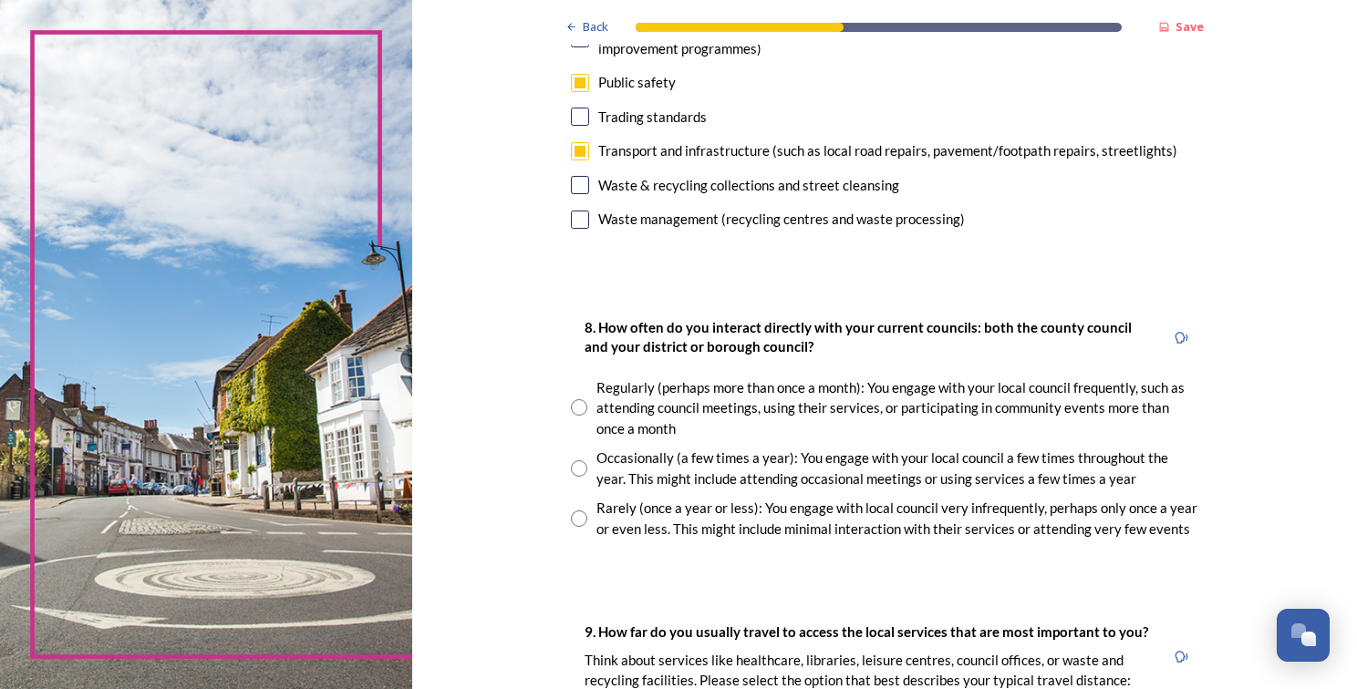
scroll to position [773, 0]
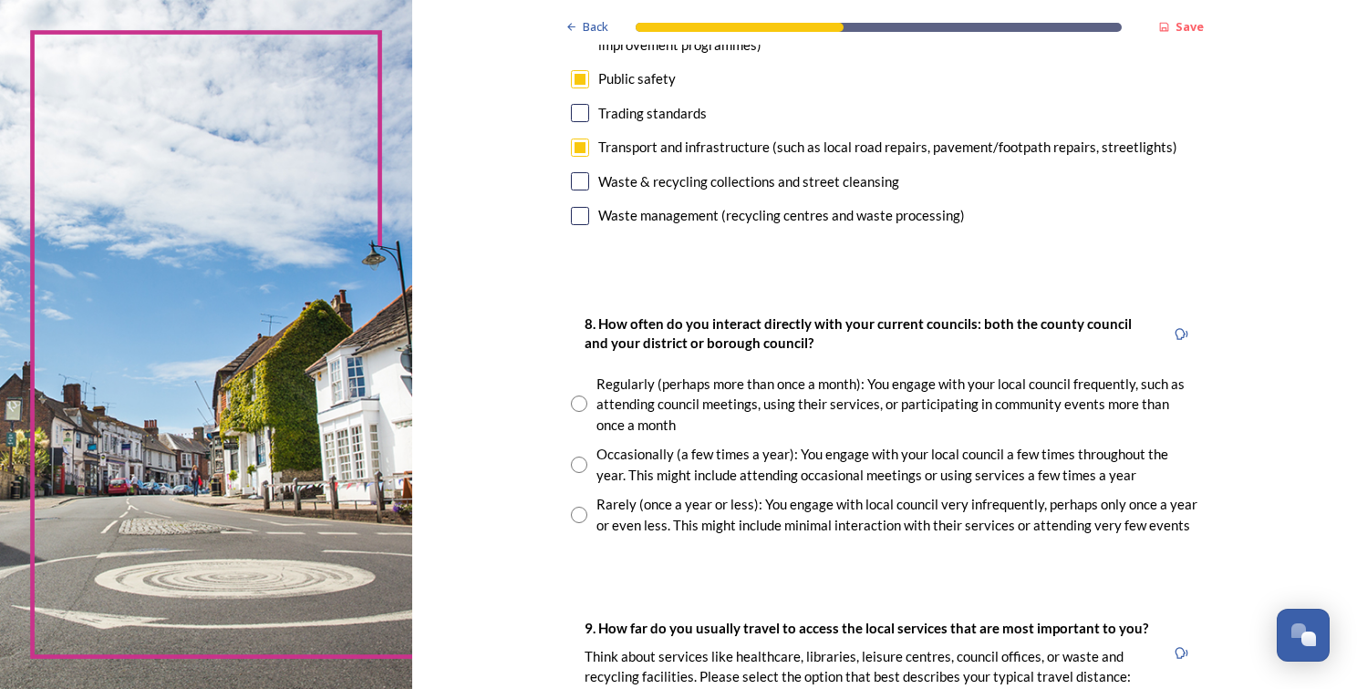
click at [571, 509] on input "radio" at bounding box center [579, 515] width 16 height 16
radio input "true"
click at [572, 406] on input "radio" at bounding box center [579, 404] width 16 height 16
radio input "true"
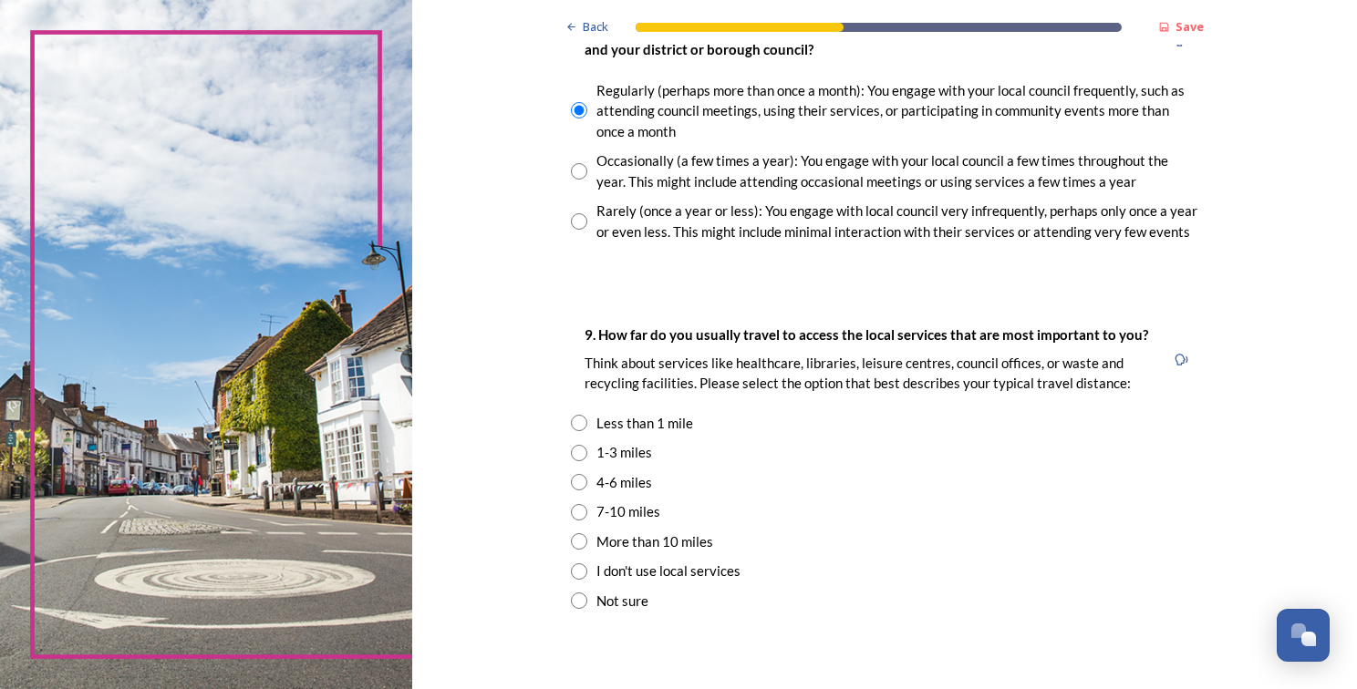
scroll to position [1069, 0]
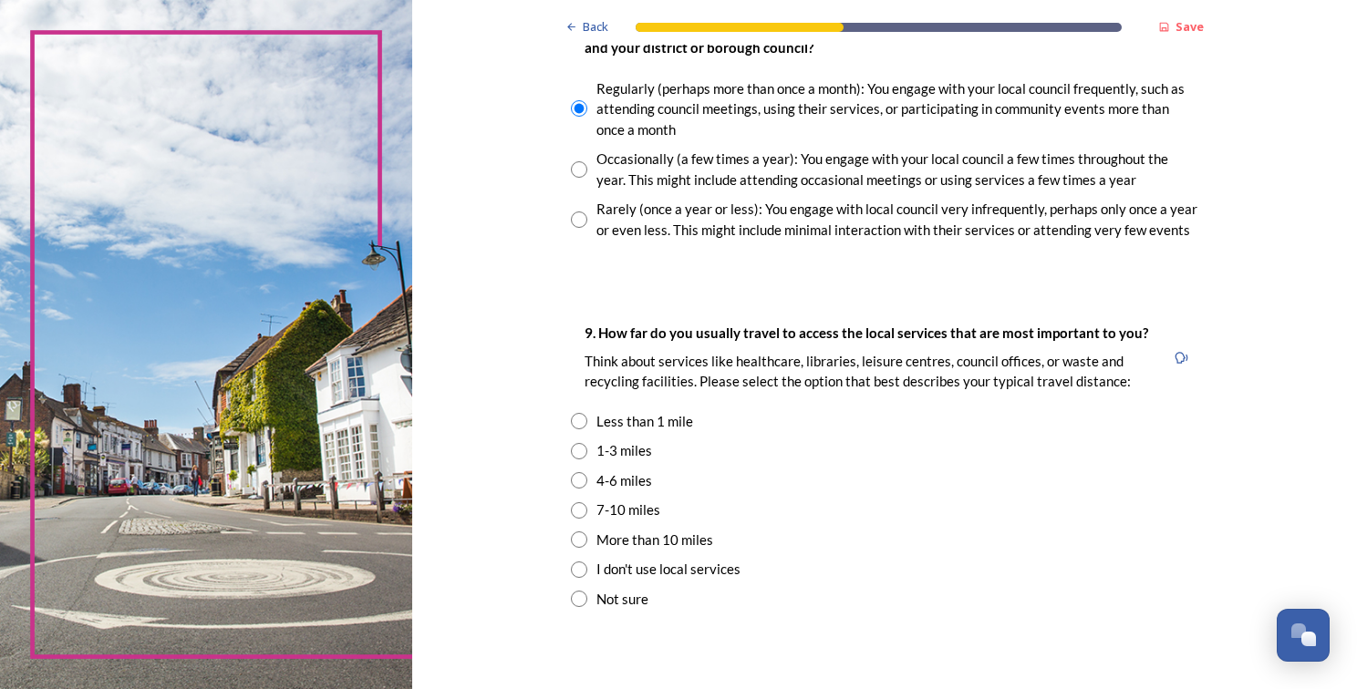
click at [621, 416] on div "Less than 1 mile" at bounding box center [644, 421] width 97 height 21
radio input "true"
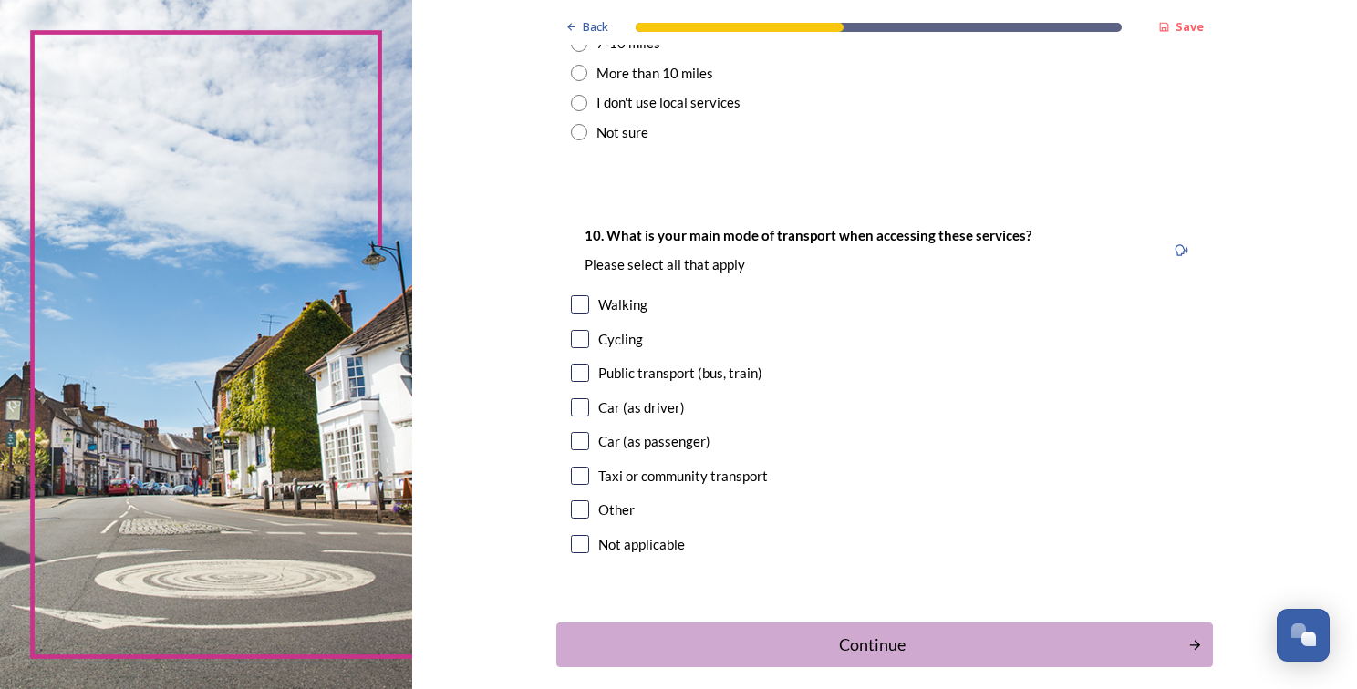
scroll to position [1536, 0]
click at [571, 310] on input "checkbox" at bounding box center [580, 304] width 18 height 18
checkbox input "true"
click at [977, 644] on div "Continue" at bounding box center [871, 645] width 617 height 25
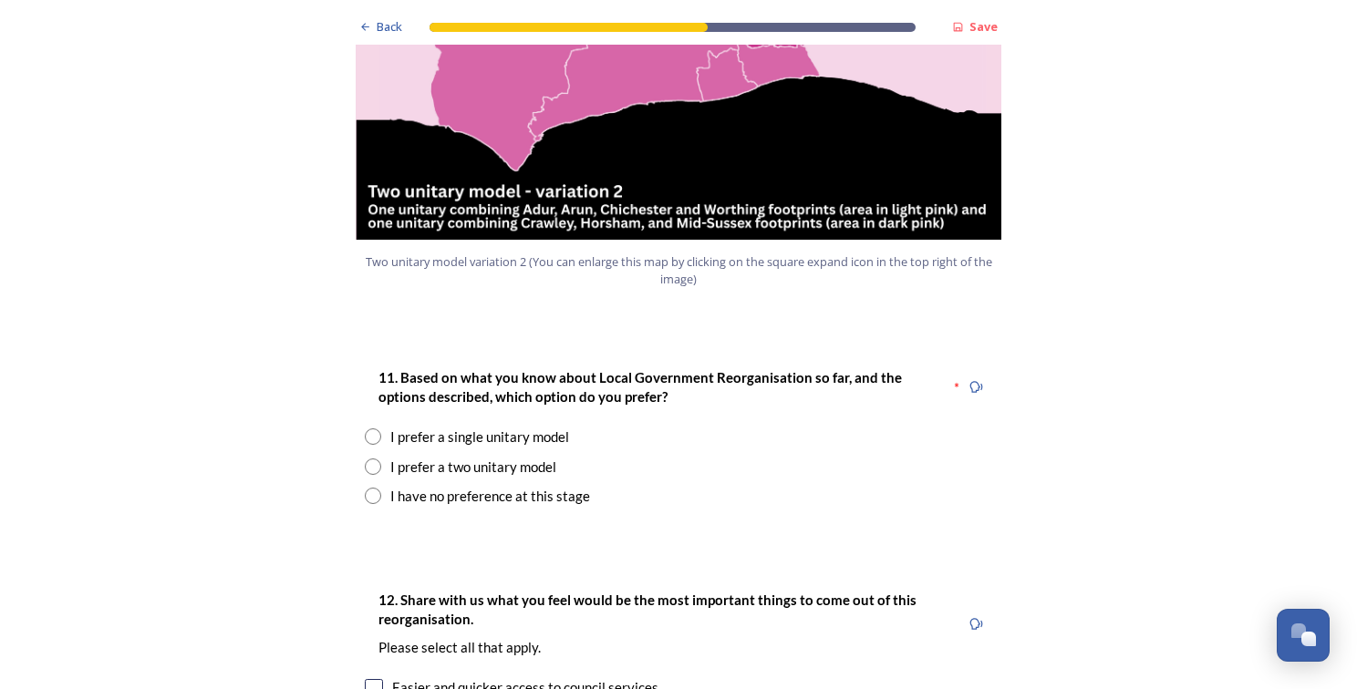
scroll to position [2185, 0]
click at [367, 459] on input "radio" at bounding box center [373, 467] width 16 height 16
radio input "true"
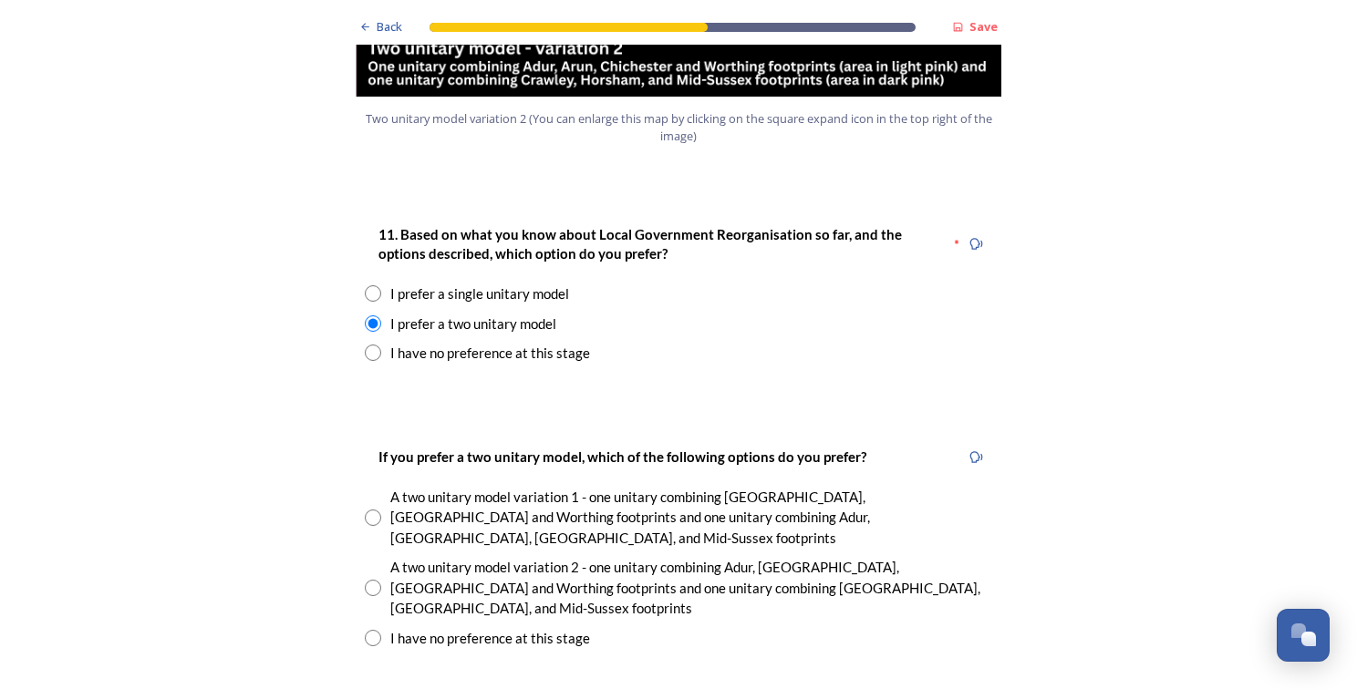
scroll to position [2337, 0]
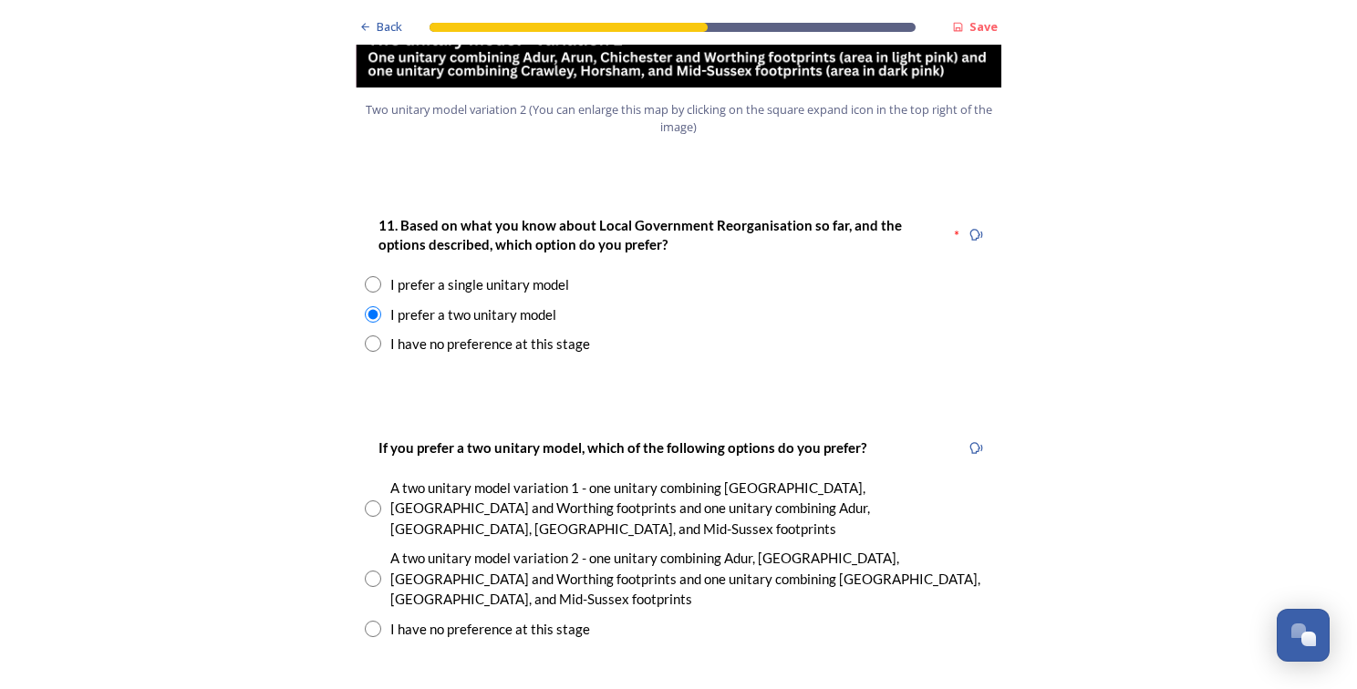
click at [368, 571] on input "radio" at bounding box center [373, 579] width 16 height 16
radio input "true"
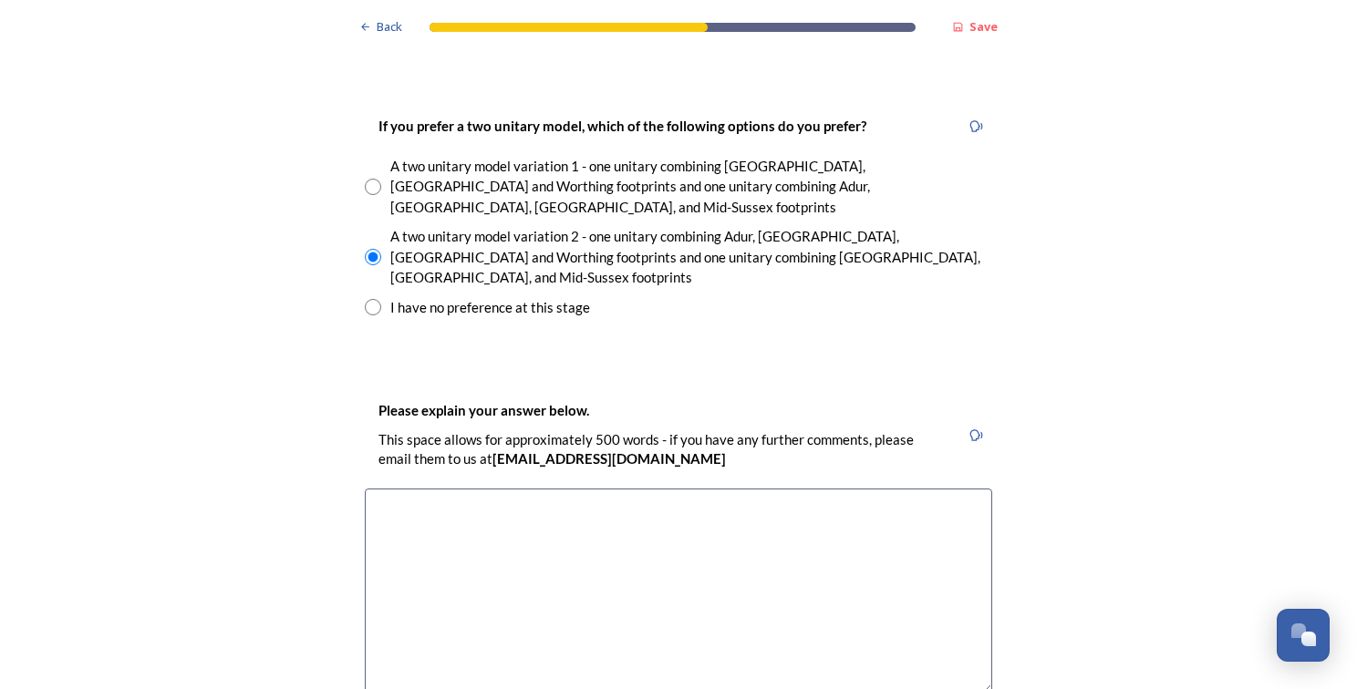
scroll to position [2677, 0]
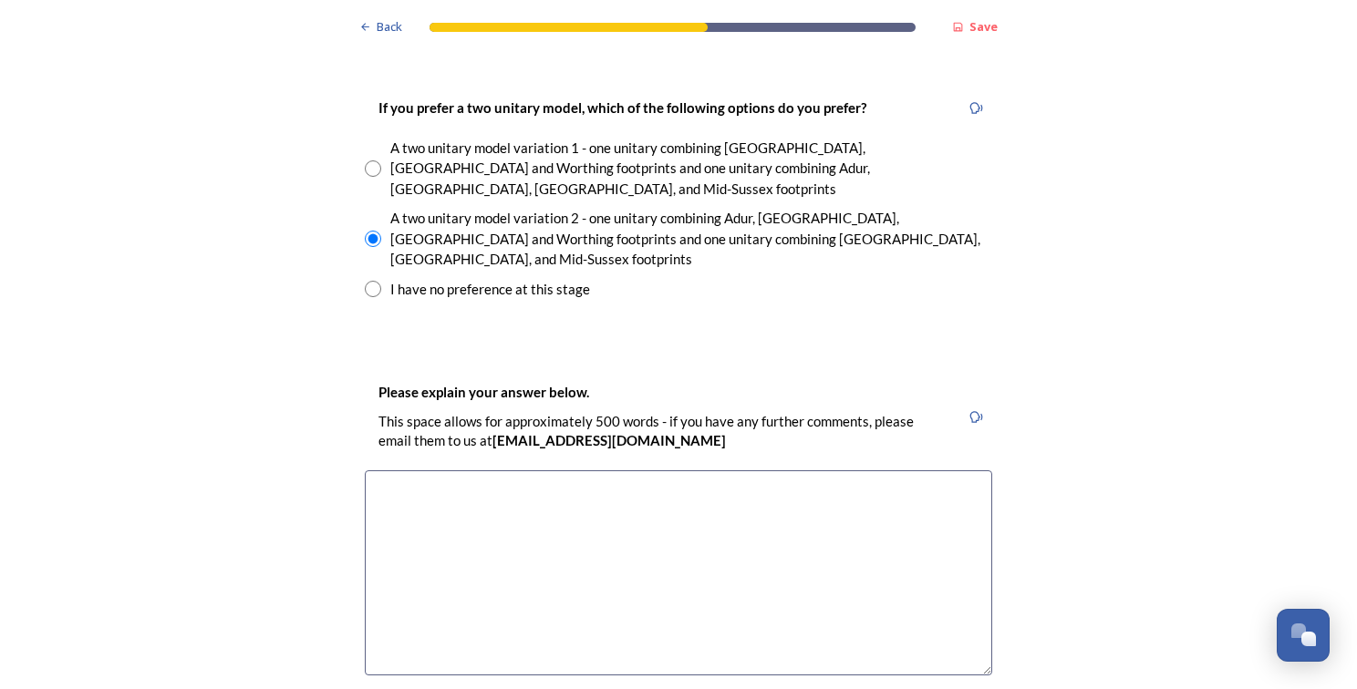
click at [469, 500] on textarea at bounding box center [678, 573] width 627 height 205
type textarea "G"
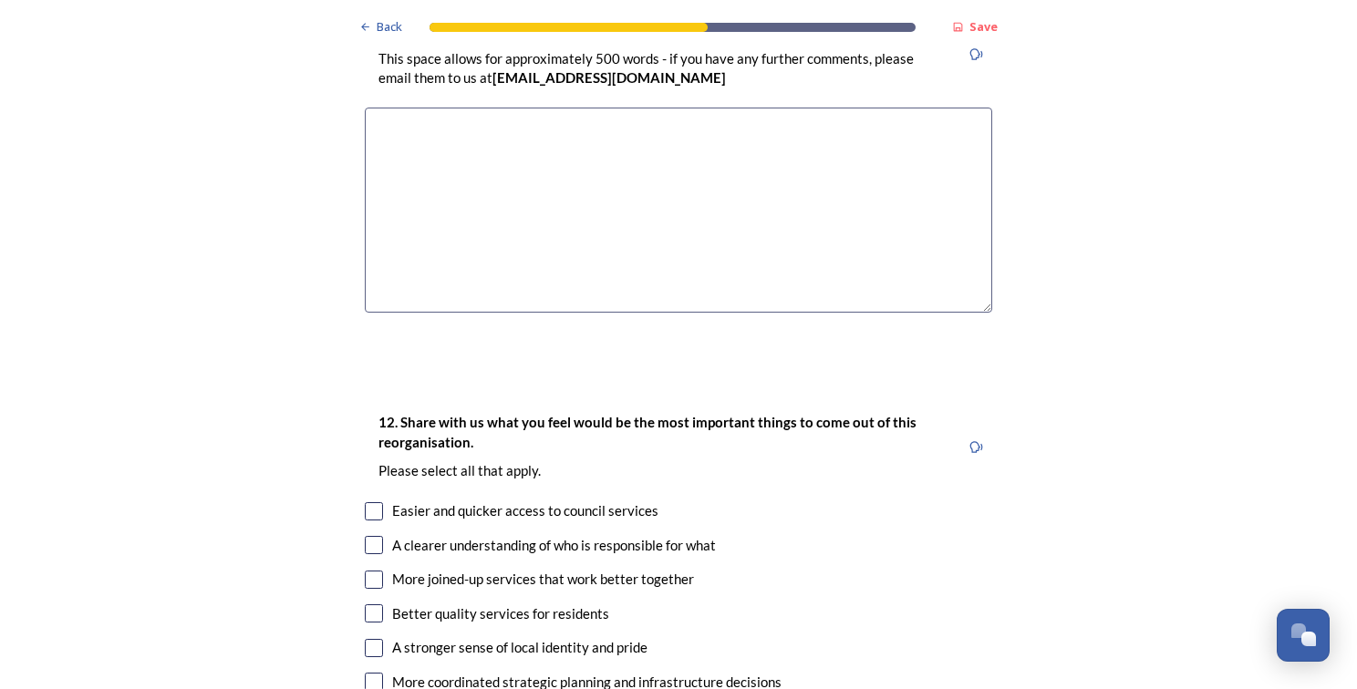
scroll to position [3044, 0]
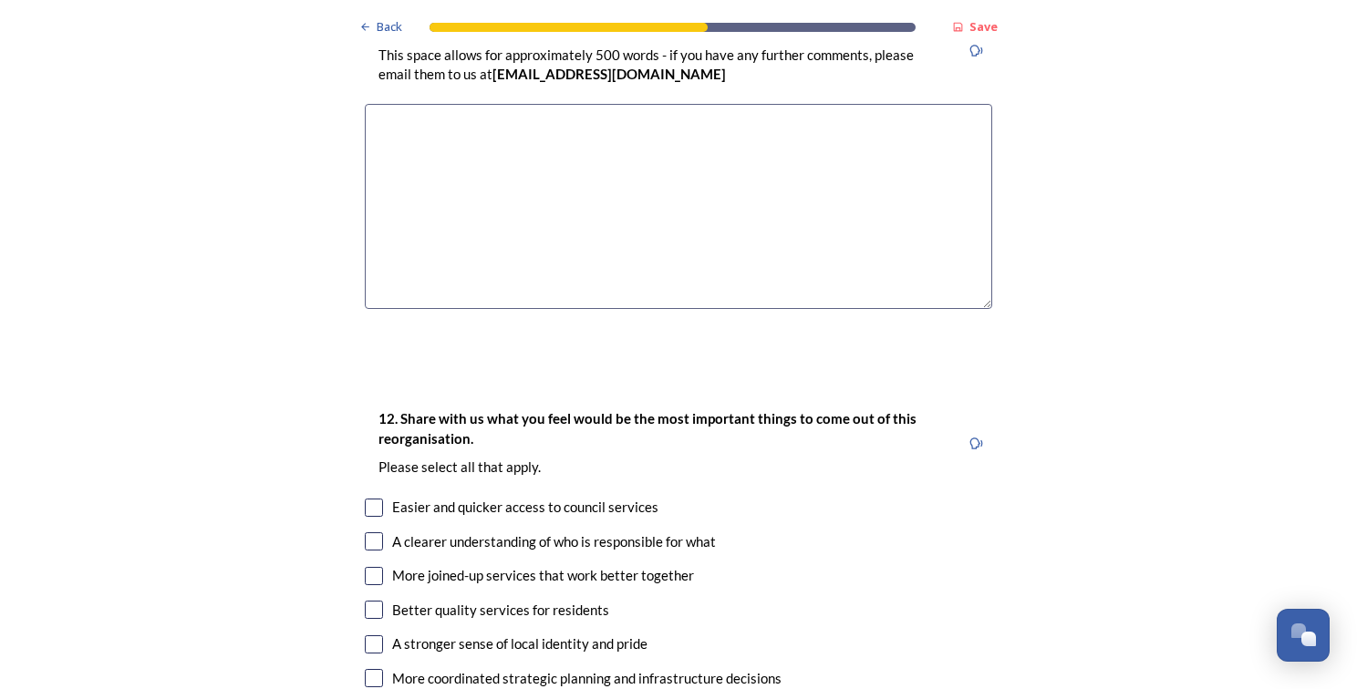
click at [607, 497] on div "Easier and quicker access to council services" at bounding box center [525, 507] width 266 height 21
checkbox input "true"
click at [668, 532] on div "A clearer understanding of who is responsible for what" at bounding box center [554, 542] width 324 height 21
checkbox input "true"
click at [564, 600] on div "Better quality services for residents" at bounding box center [500, 610] width 217 height 21
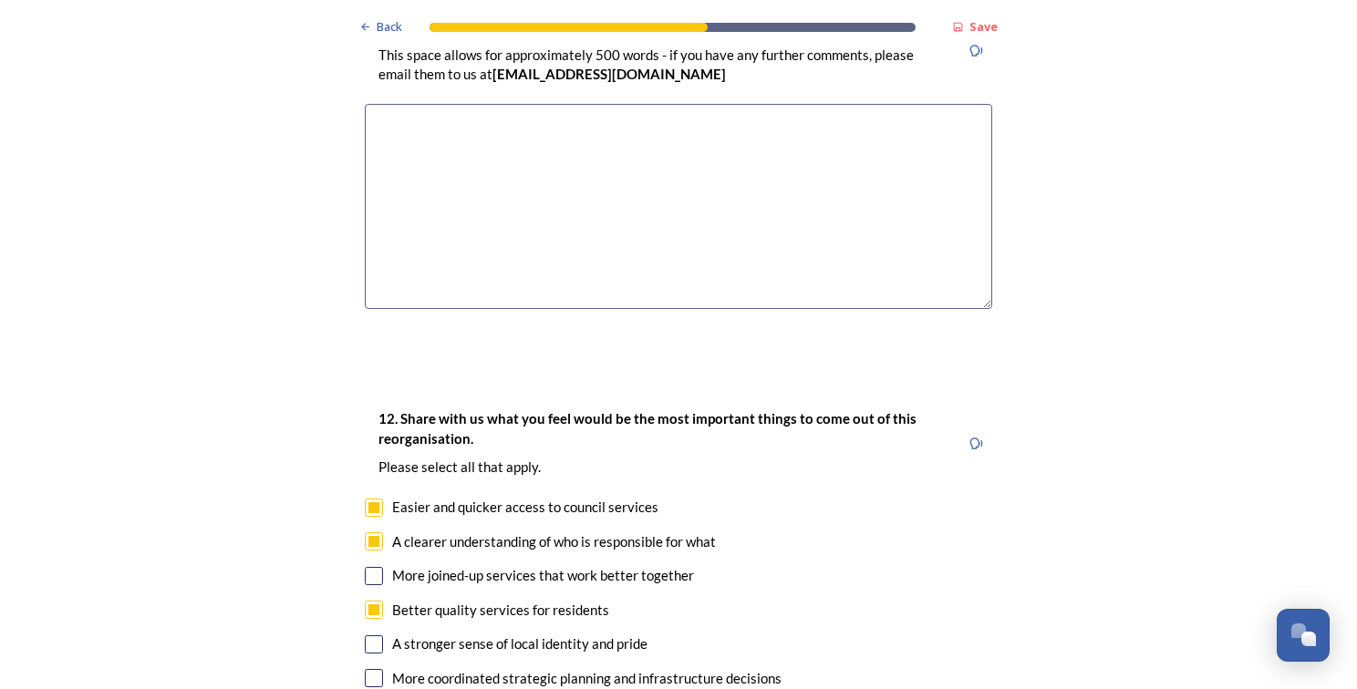
checkbox input "true"
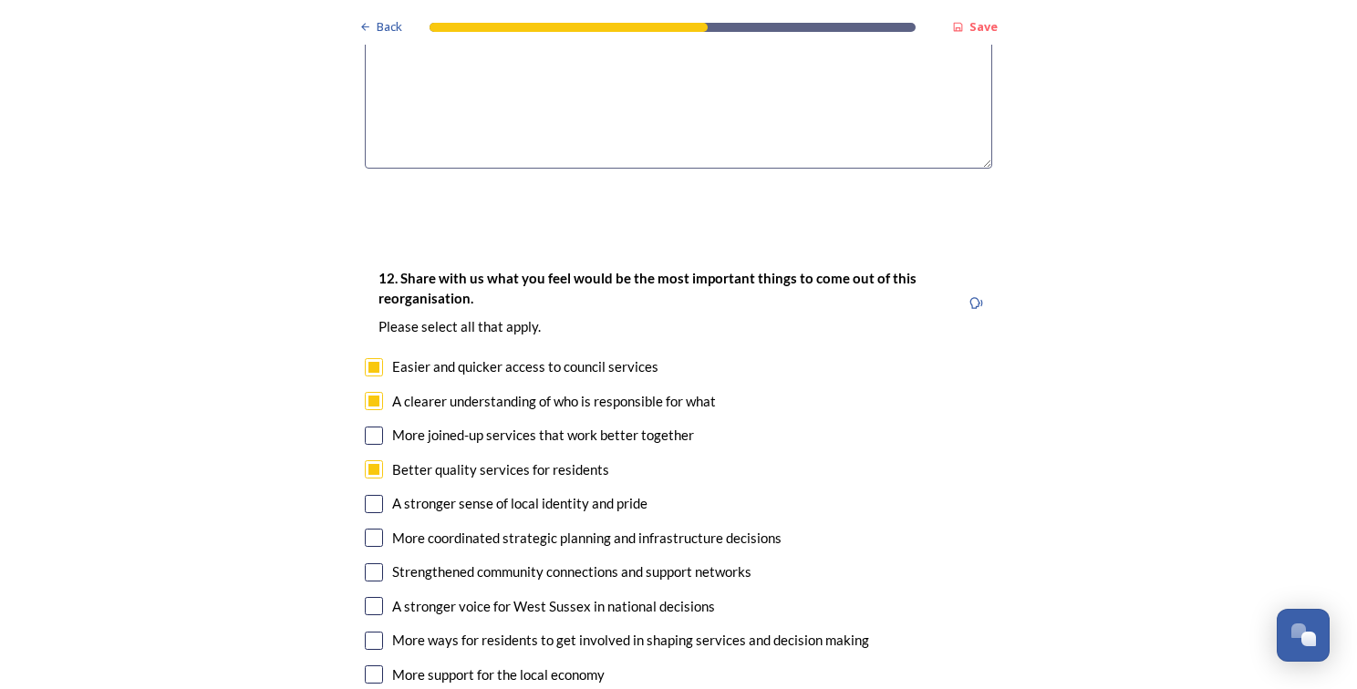
scroll to position [3188, 0]
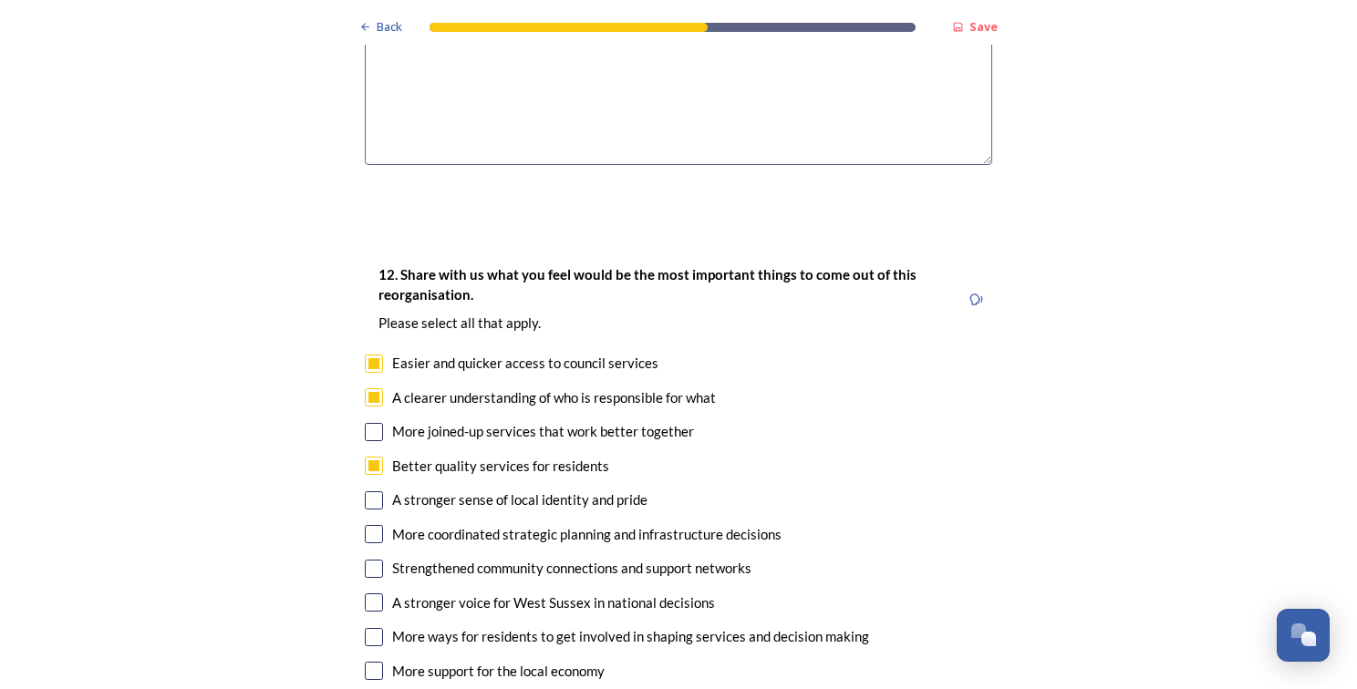
click at [621, 490] on div "A stronger sense of local identity and pride" at bounding box center [519, 500] width 255 height 21
checkbox input "true"
click at [730, 524] on div "More coordinated strategic planning and infrastructure decisions" at bounding box center [586, 534] width 389 height 21
checkbox input "true"
click at [715, 558] on div "Strengthened community connections and support networks" at bounding box center [571, 568] width 359 height 21
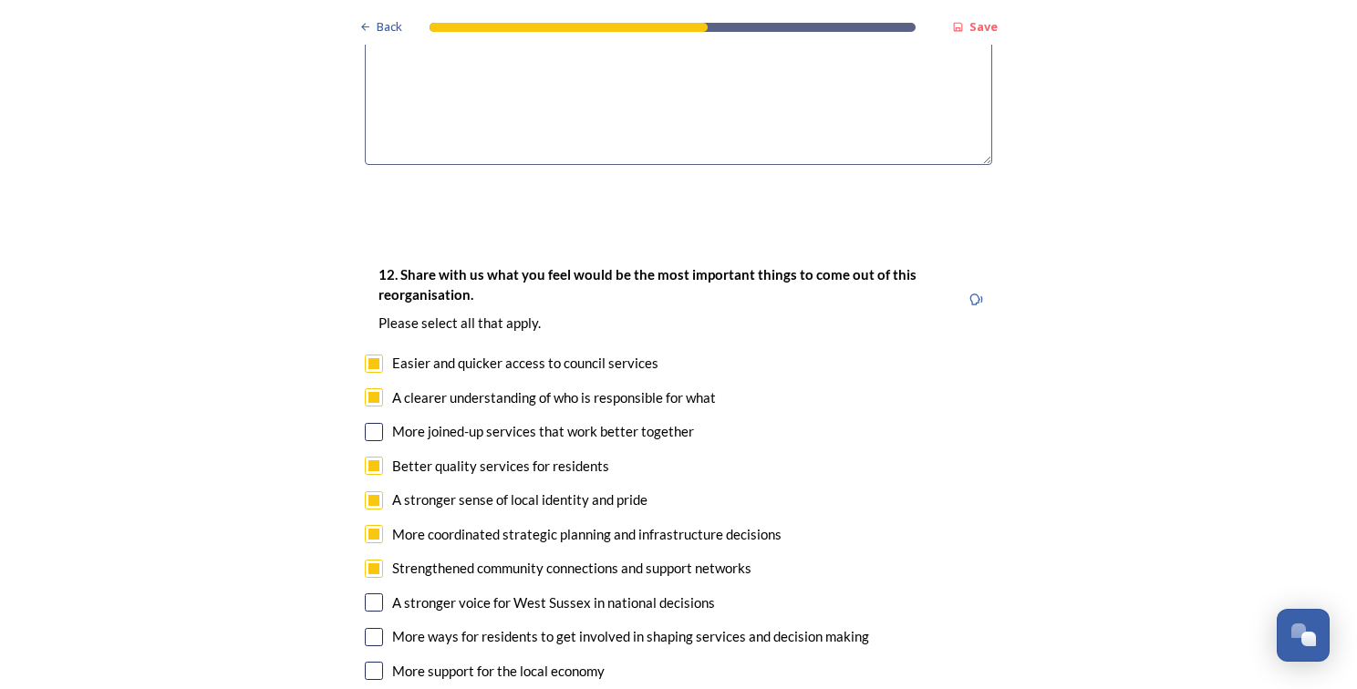
checkbox input "true"
click at [692, 626] on div "More ways for residents to get involved in shaping services and decision making" at bounding box center [630, 636] width 477 height 21
checkbox input "true"
click at [584, 661] on div "More support for the local economy" at bounding box center [498, 671] width 212 height 21
checkbox input "true"
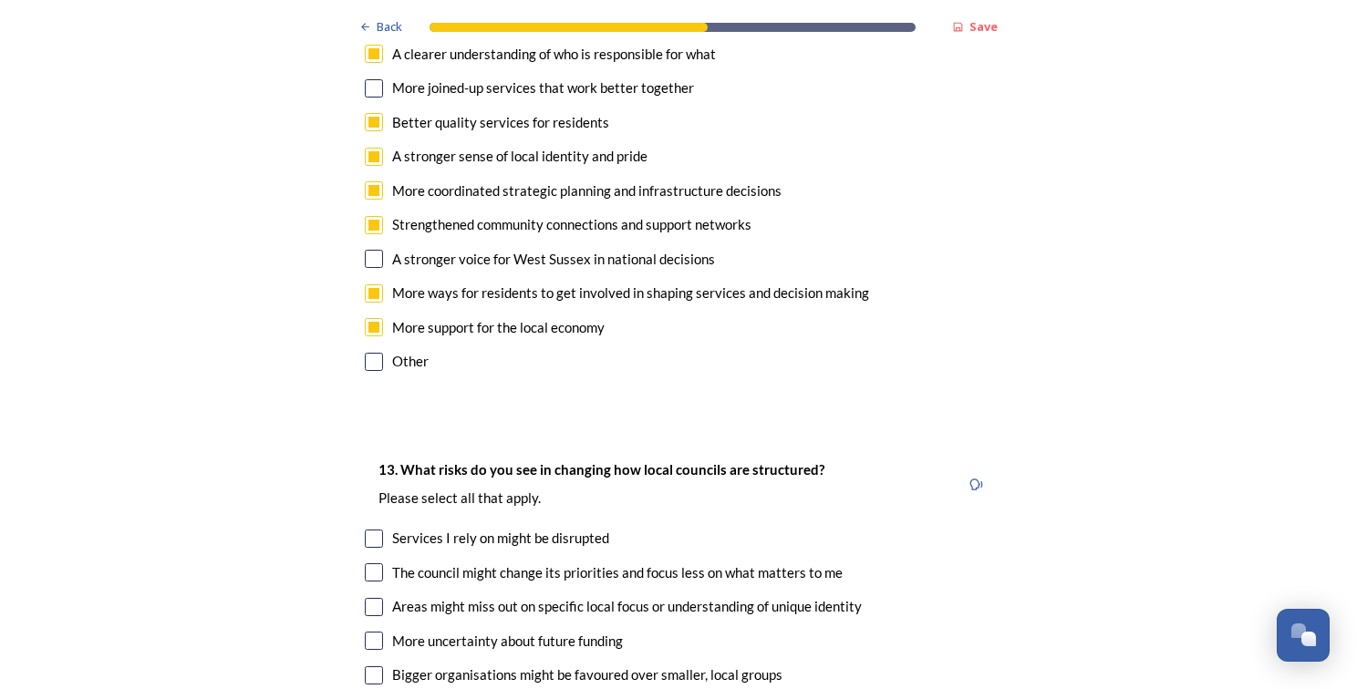
scroll to position [3534, 0]
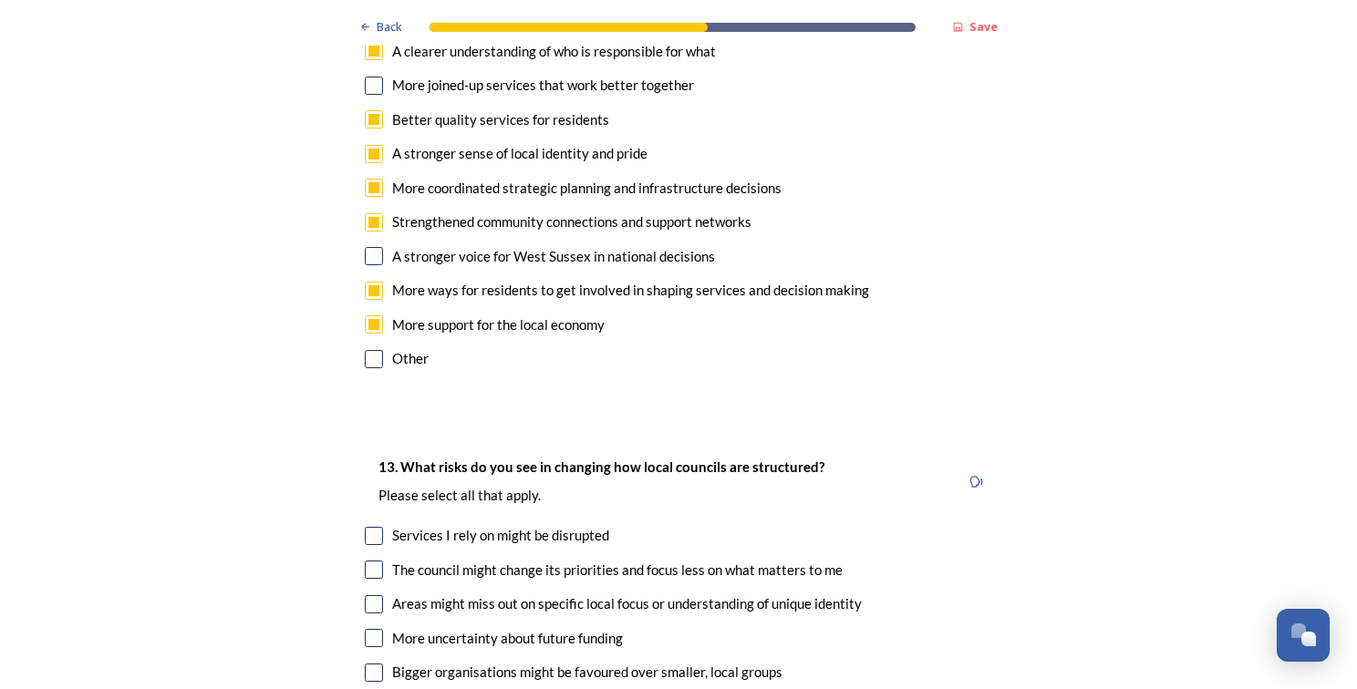
click at [584, 525] on div "Services I rely on might be disrupted" at bounding box center [500, 535] width 217 height 21
checkbox input "true"
click at [687, 560] on div "The council might change its priorities and focus less on what matters to me" at bounding box center [617, 570] width 450 height 21
checkbox input "true"
click at [667, 594] on div "Areas might miss out on specific local focus or understanding of unique identity" at bounding box center [627, 604] width 470 height 21
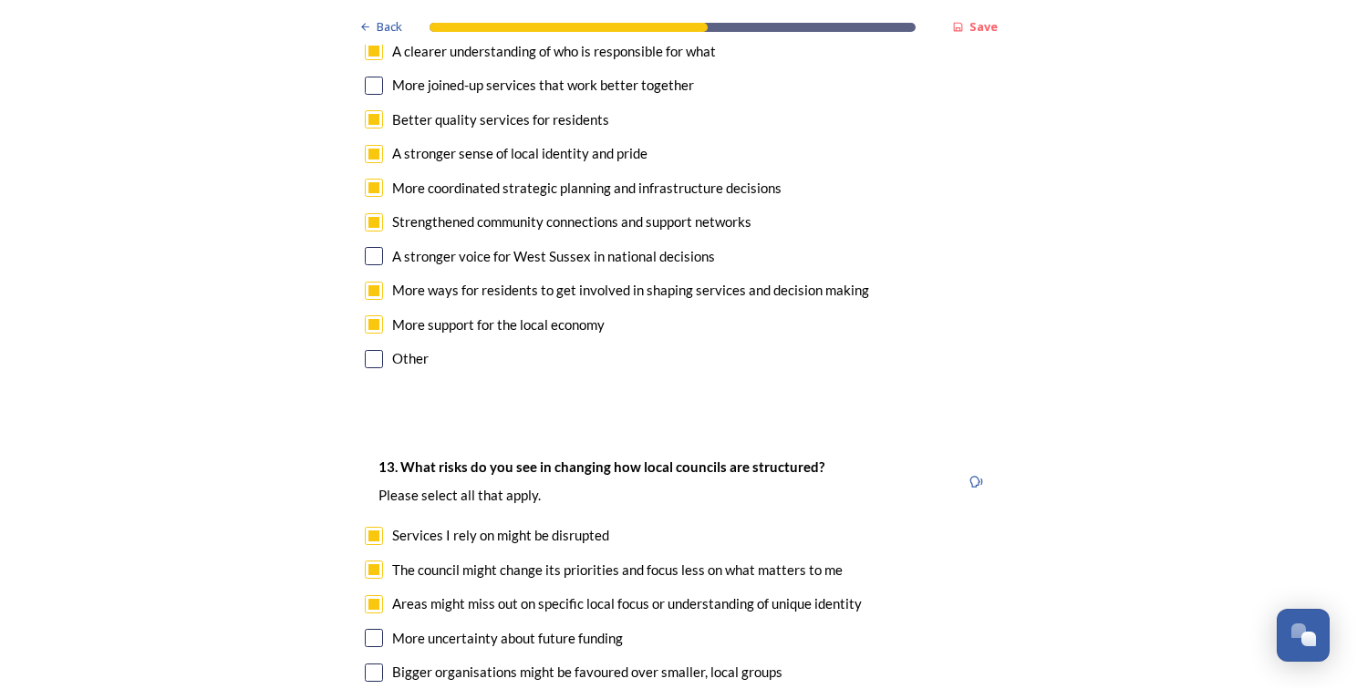
checkbox input "true"
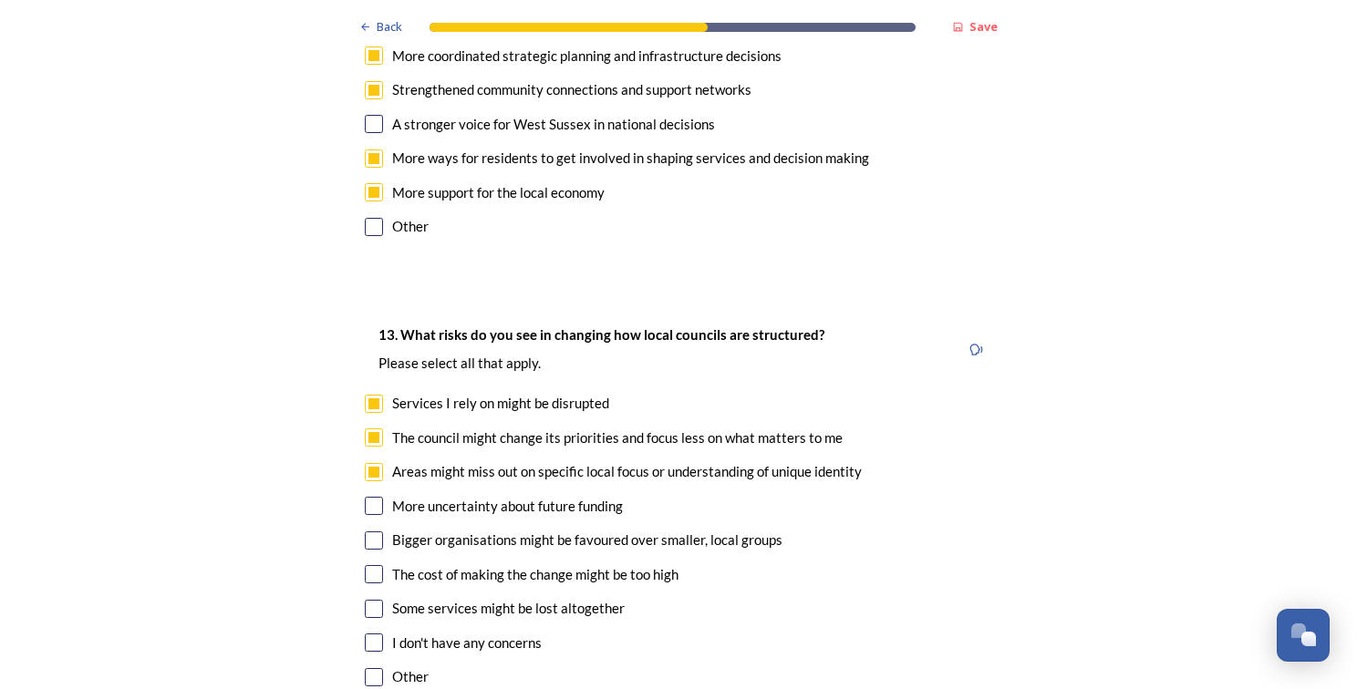
scroll to position [3668, 0]
click at [587, 597] on div "Some services might be lost altogether" at bounding box center [508, 607] width 233 height 21
checkbox input "true"
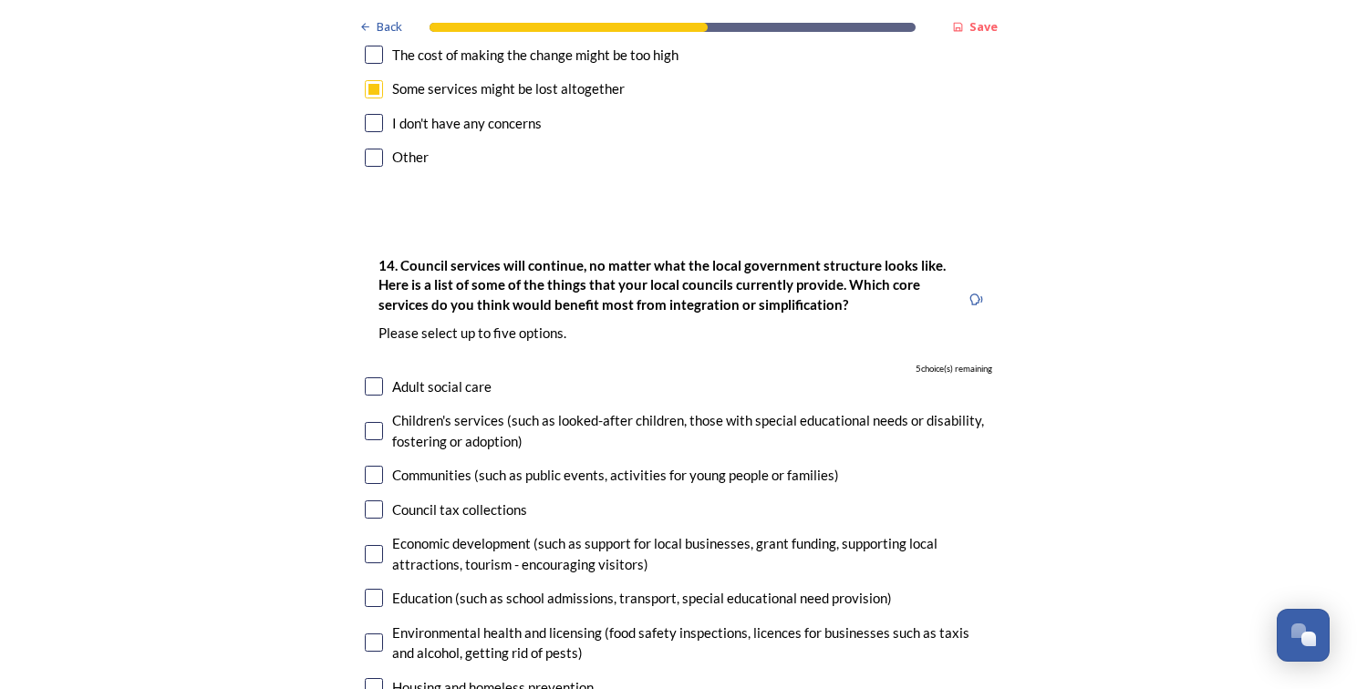
scroll to position [4187, 0]
click at [368, 588] on input "checkbox" at bounding box center [374, 597] width 18 height 18
checkbox input "true"
click at [376, 678] on input "checkbox" at bounding box center [374, 687] width 18 height 18
checkbox input "true"
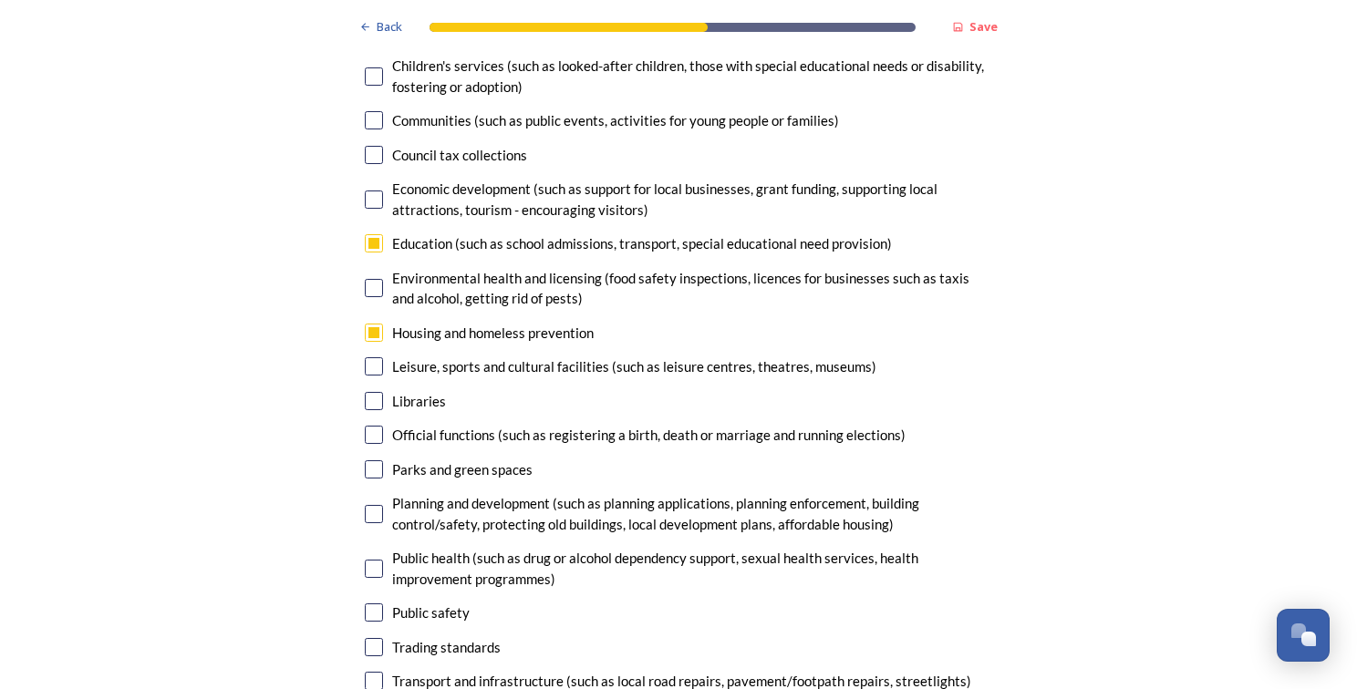
scroll to position [4542, 0]
checkbox input "true"
click at [392, 670] on div "Transport and infrastructure (such as local road repairs, pavement/footpath rep…" at bounding box center [681, 680] width 579 height 21
checkbox input "true"
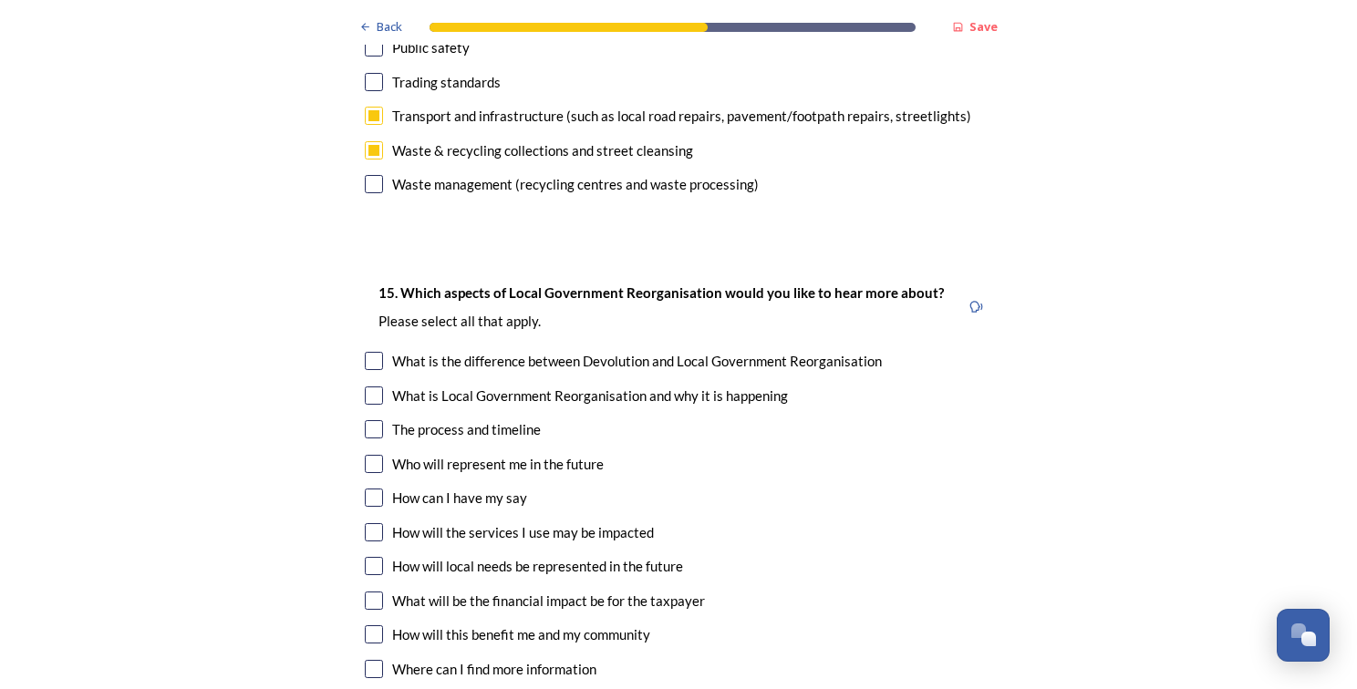
scroll to position [5114, 0]
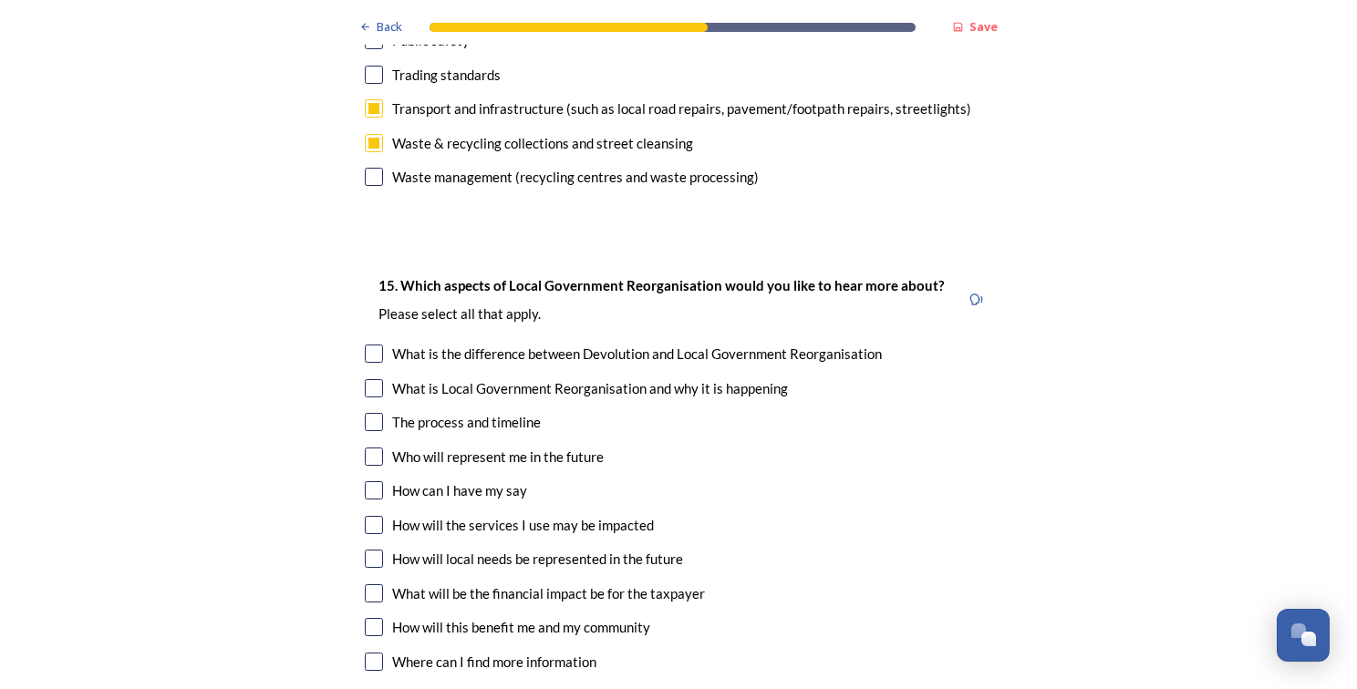
click at [372, 448] on input "checkbox" at bounding box center [374, 457] width 18 height 18
checkbox input "true"
click at [367, 413] on input "checkbox" at bounding box center [374, 422] width 18 height 18
checkbox input "true"
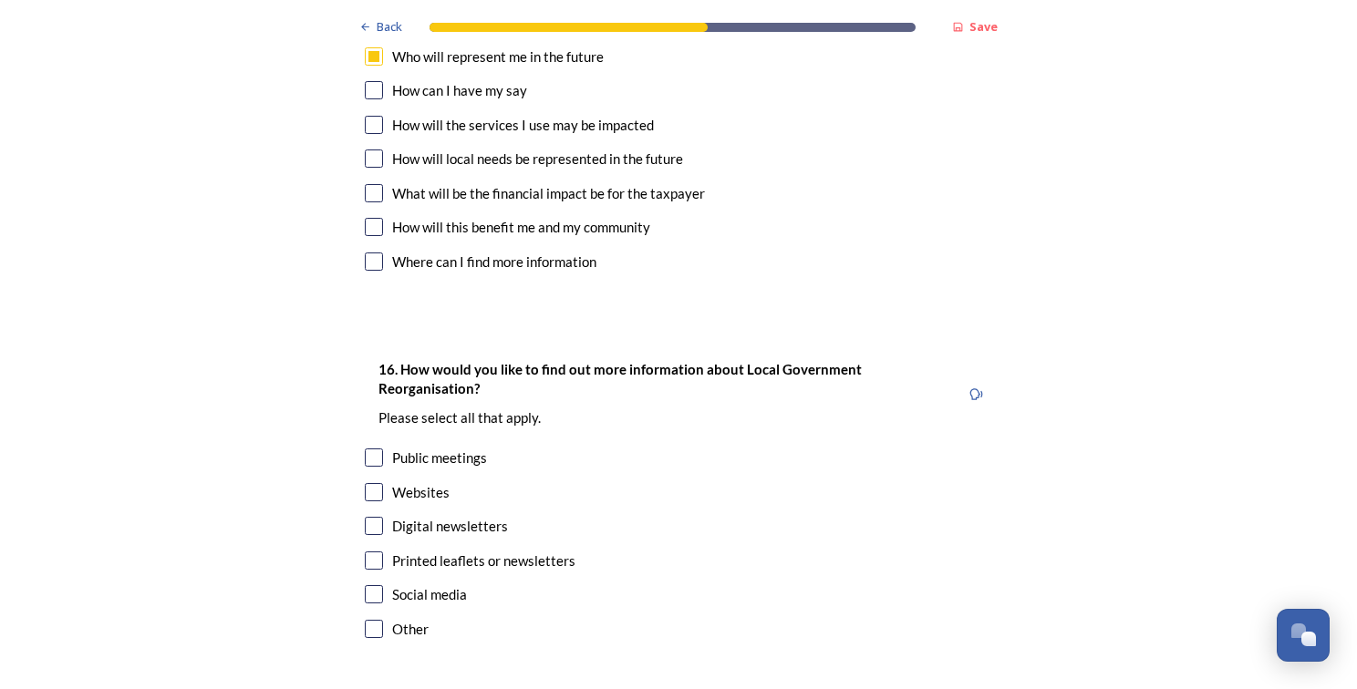
scroll to position [5515, 0]
click at [367, 482] on input "checkbox" at bounding box center [374, 491] width 18 height 18
checkbox input "true"
click at [367, 516] on input "checkbox" at bounding box center [374, 525] width 18 height 18
checkbox input "true"
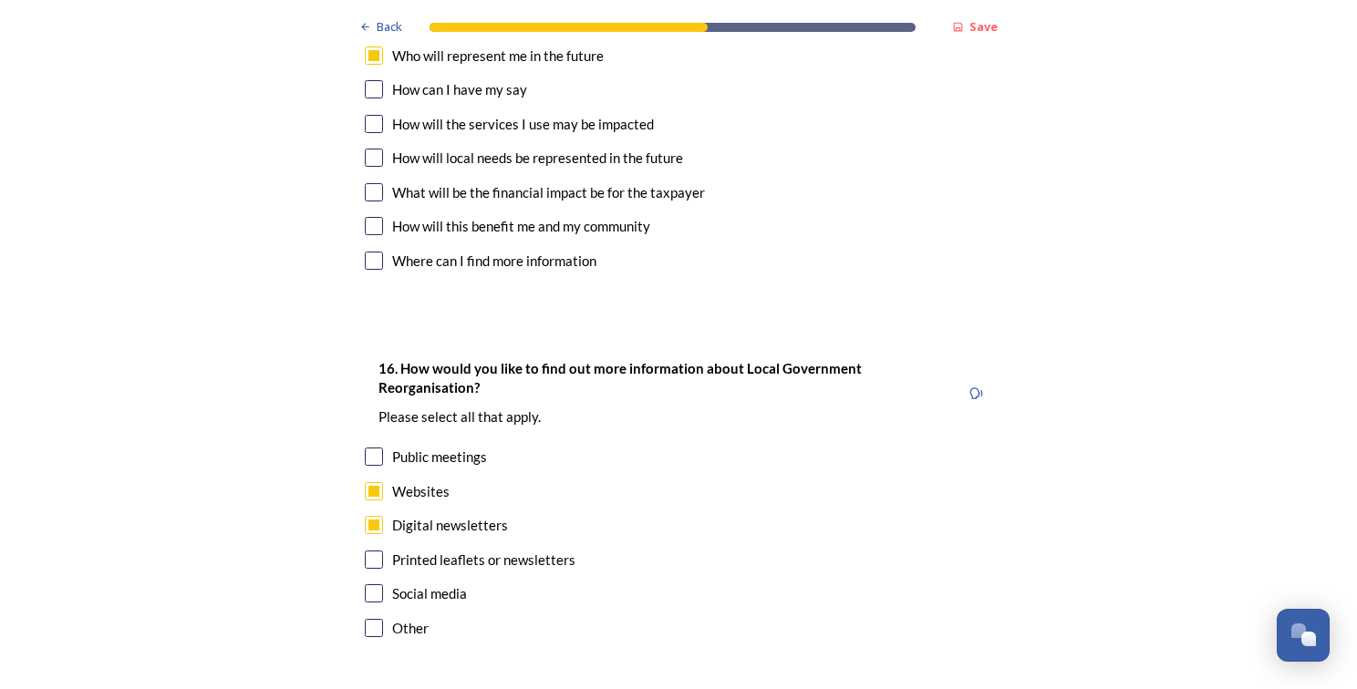
click at [412, 584] on div "Social media" at bounding box center [429, 594] width 75 height 21
checkbox input "true"
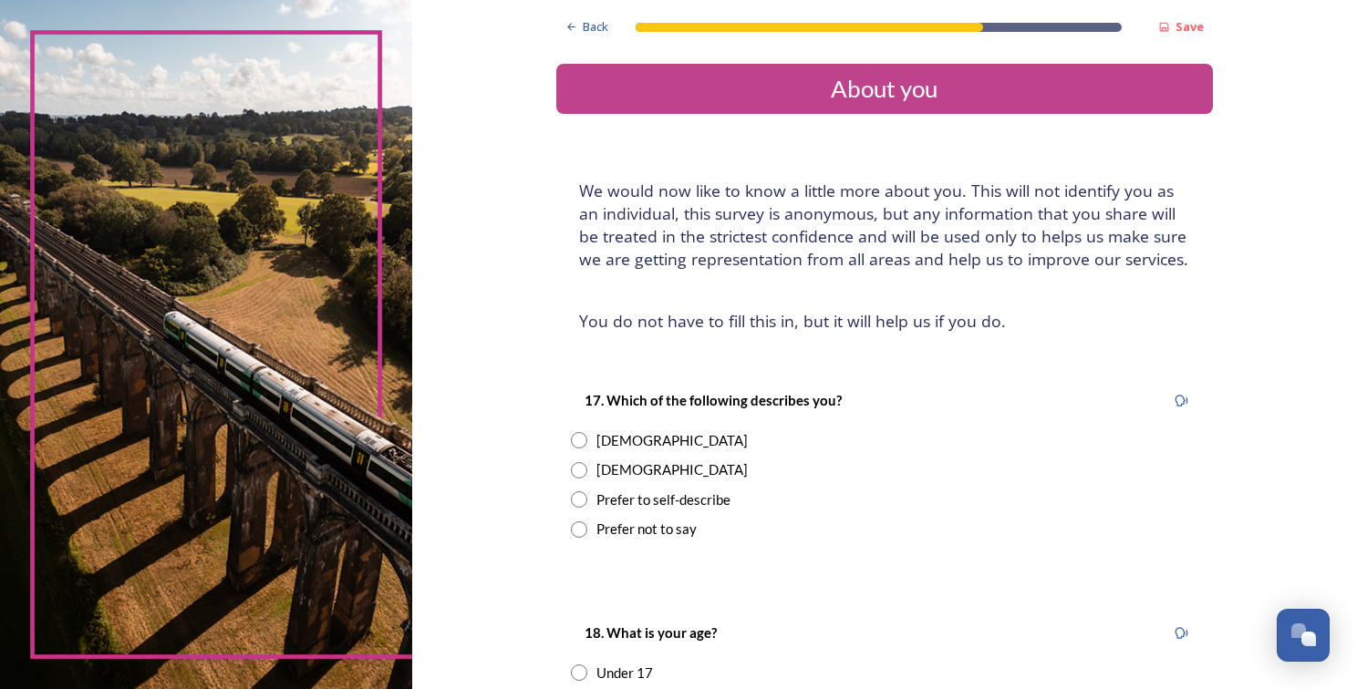
click at [596, 473] on div "Male" at bounding box center [671, 470] width 151 height 21
radio input "true"
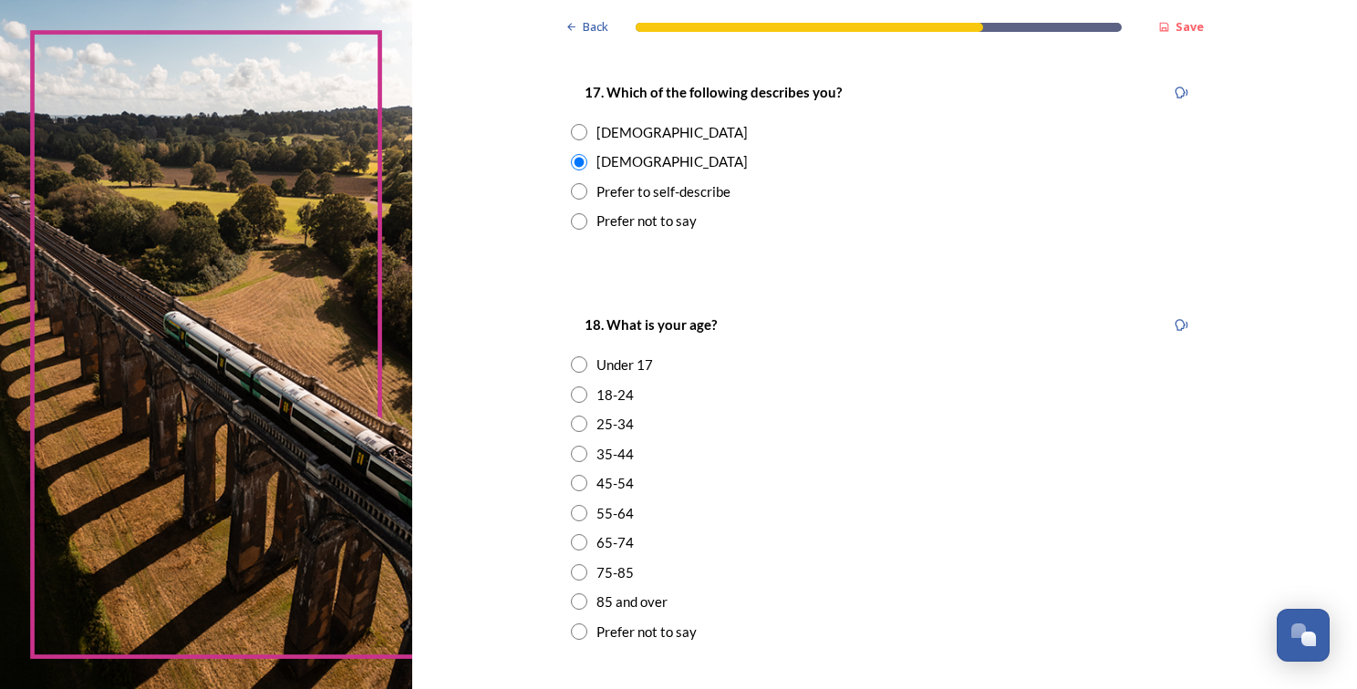
scroll to position [318, 0]
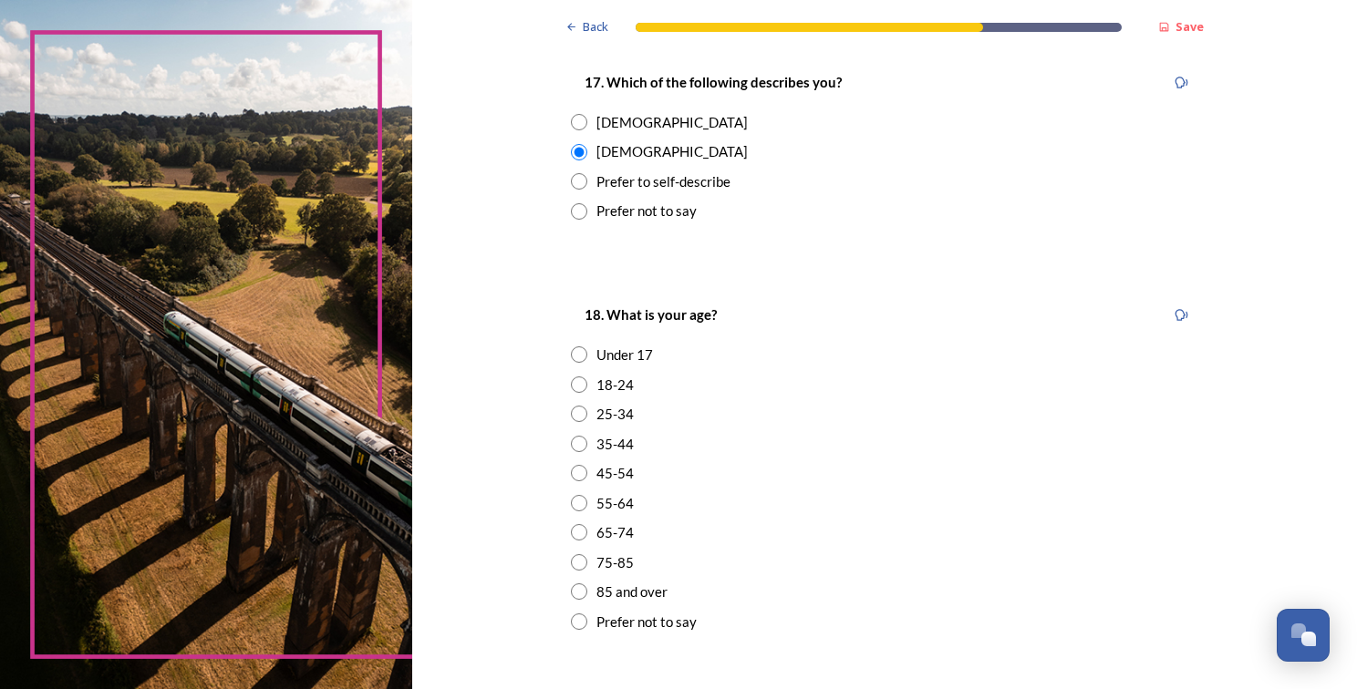
click at [574, 472] on input "radio" at bounding box center [579, 473] width 16 height 16
radio input "true"
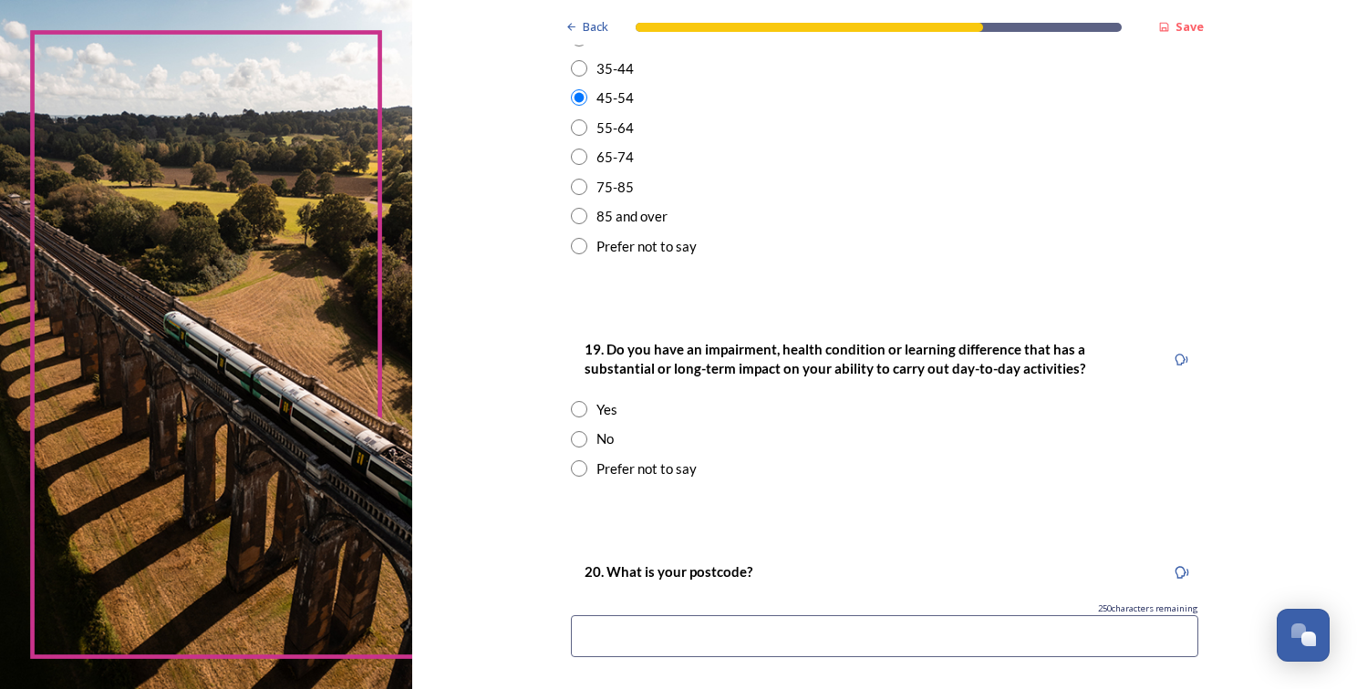
scroll to position [697, 0]
click at [573, 430] on input "radio" at bounding box center [579, 437] width 16 height 16
radio input "true"
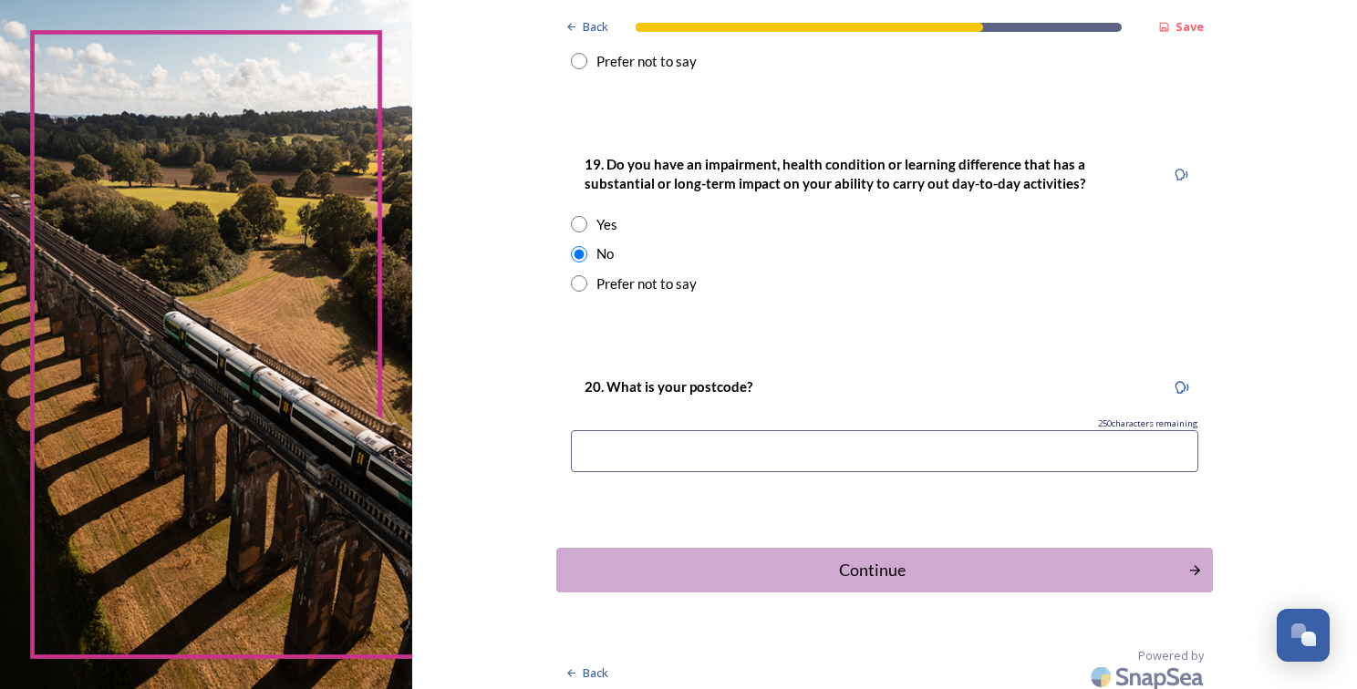
scroll to position [886, 0]
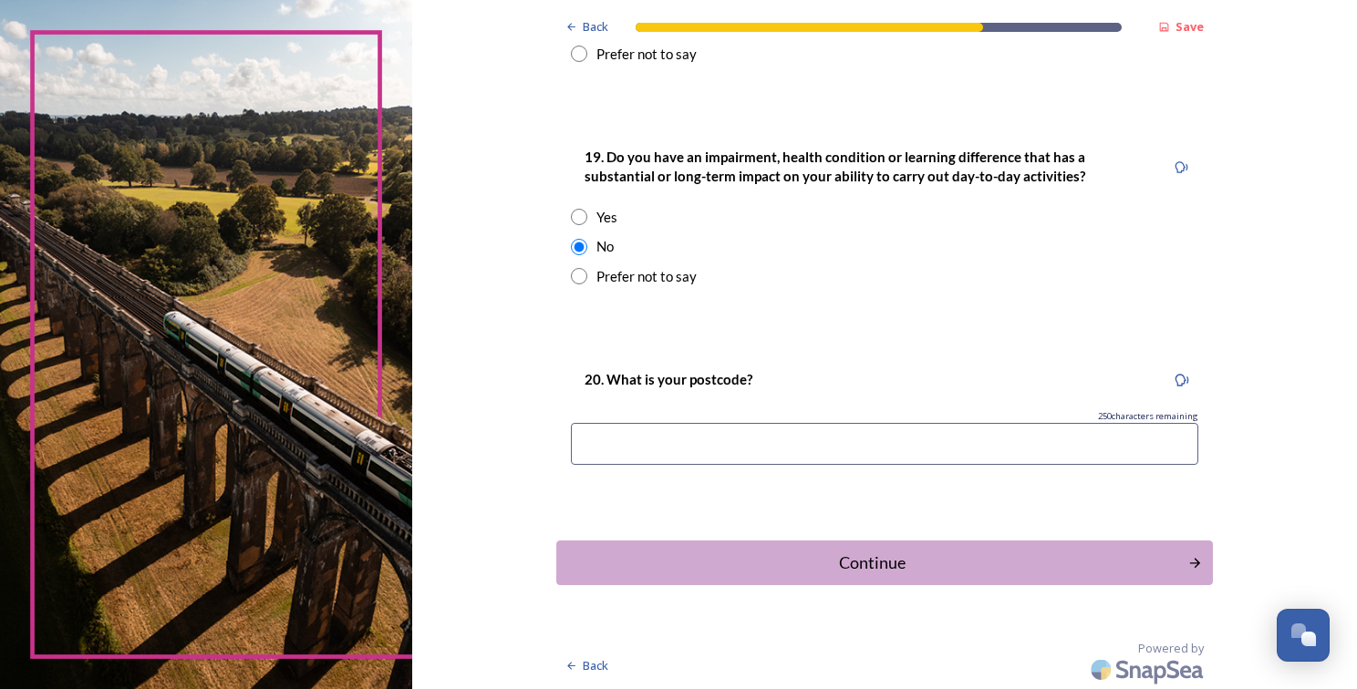
click at [793, 445] on input at bounding box center [884, 444] width 627 height 42
type input "RH10 1AP"
click at [1021, 547] on button "Continue" at bounding box center [884, 563] width 663 height 45
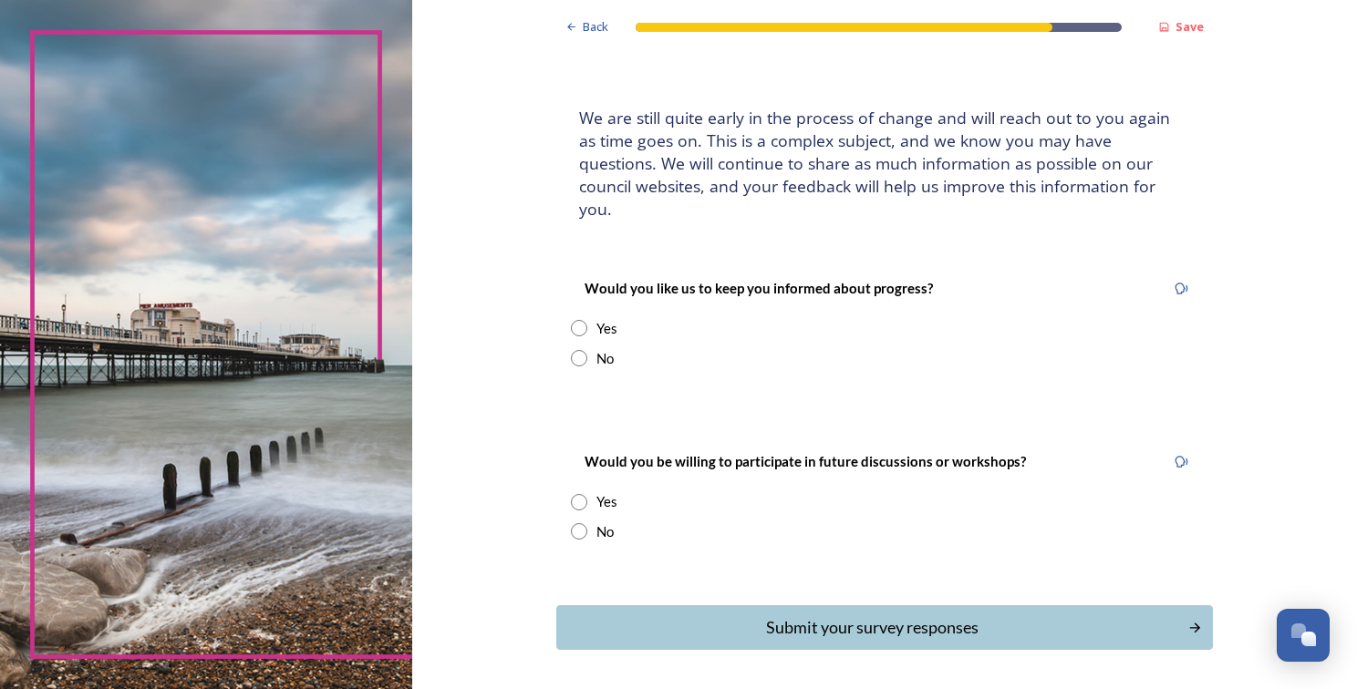
scroll to position [117, 0]
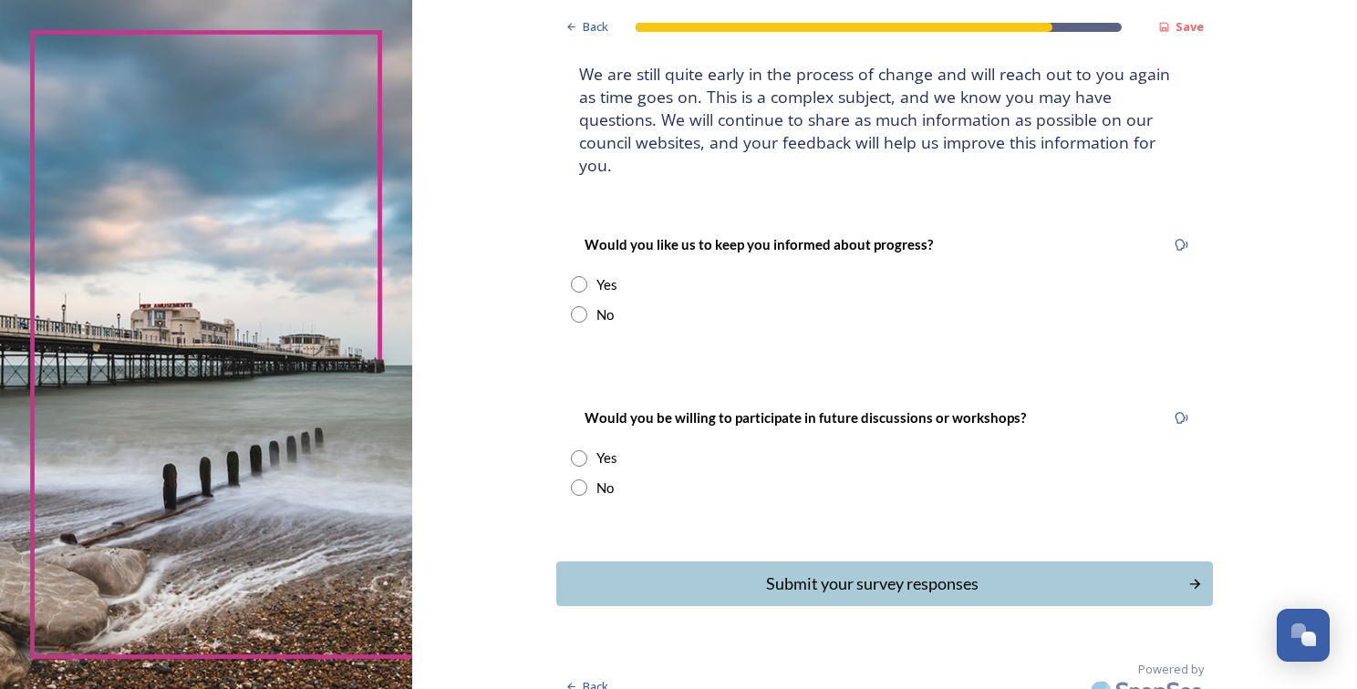
click at [571, 276] on input "radio" at bounding box center [579, 284] width 16 height 16
radio input "true"
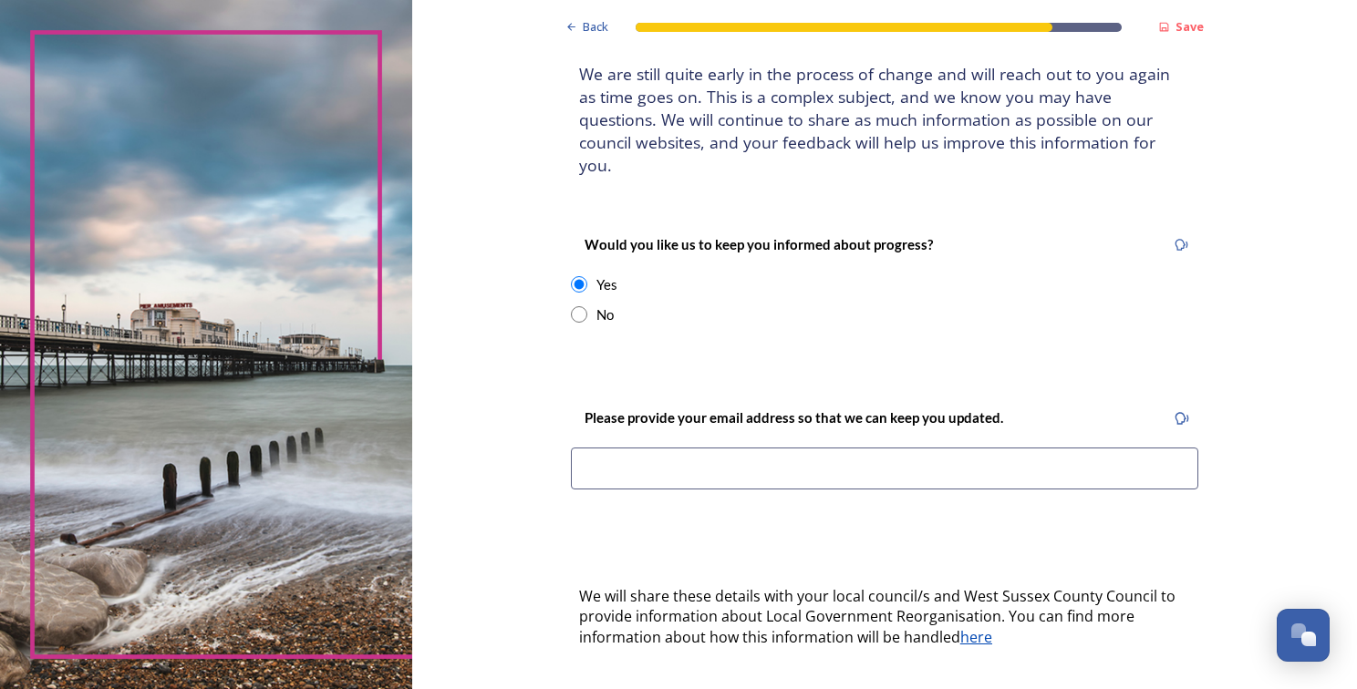
click at [810, 450] on input at bounding box center [884, 469] width 627 height 42
type input "sreedhar.bolli@westsussex.gov.uk"
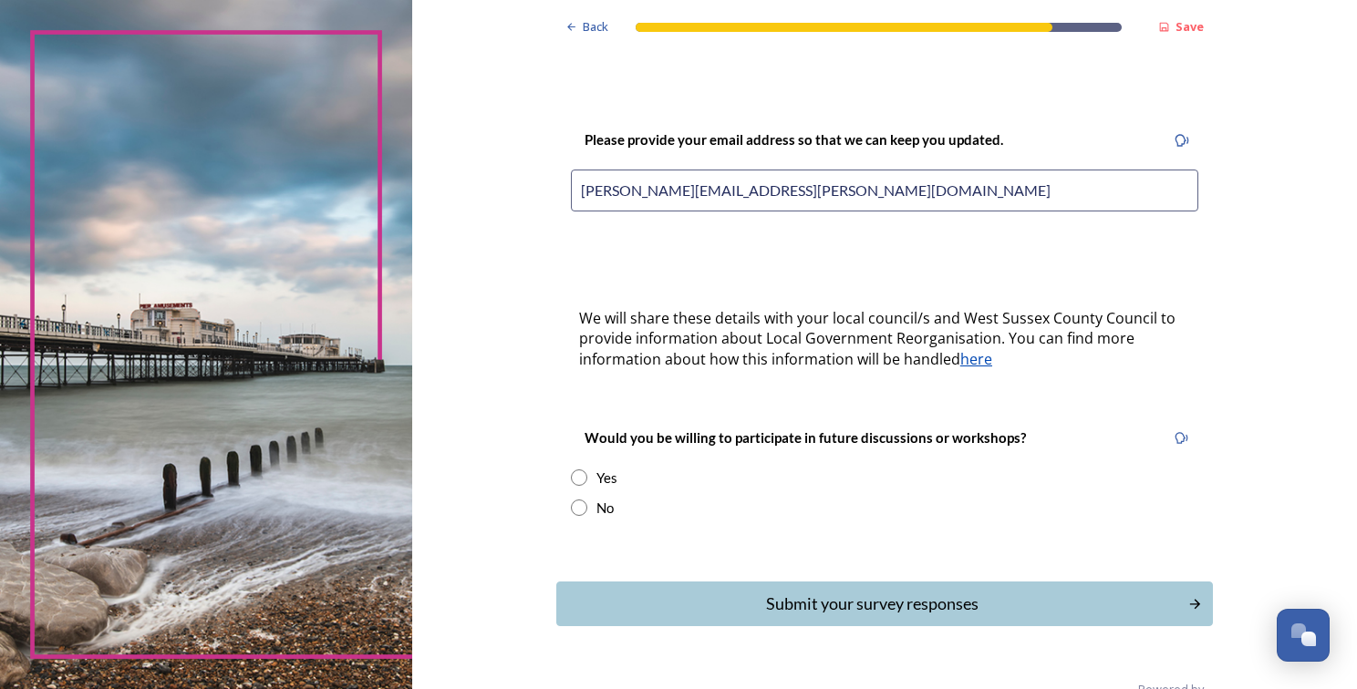
scroll to position [414, 0]
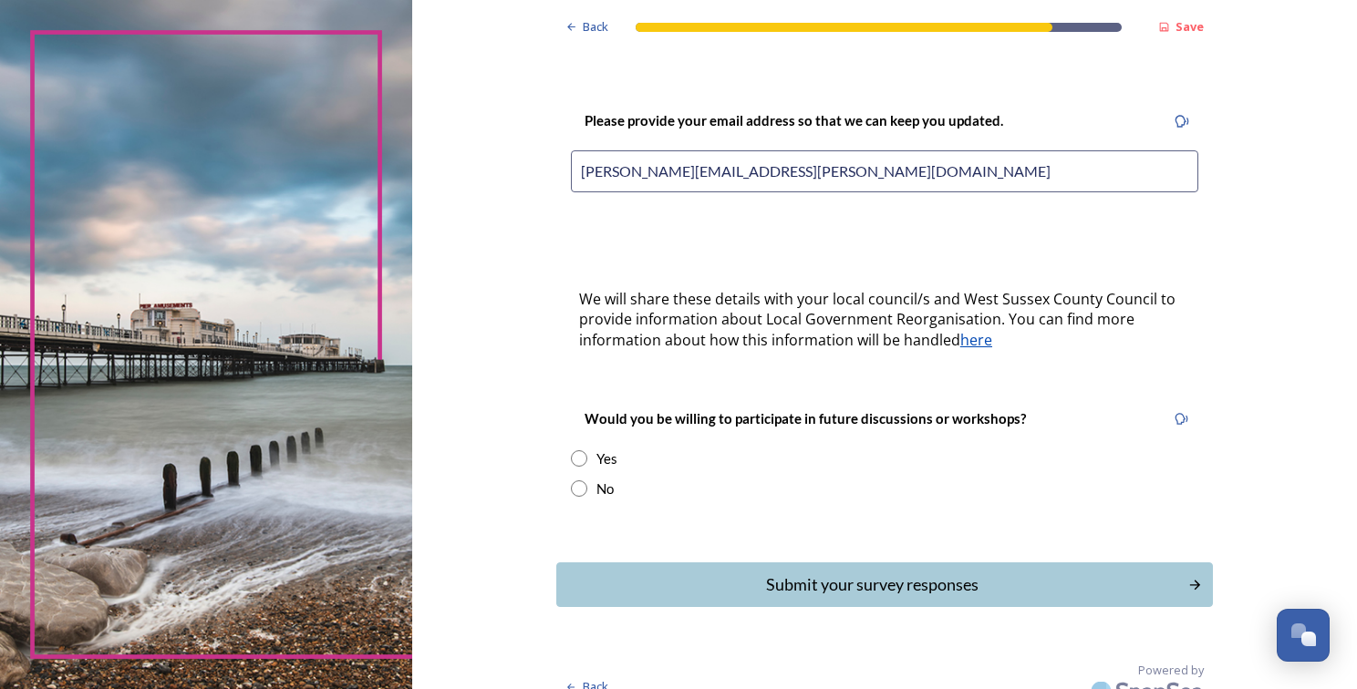
click at [572, 481] on input "radio" at bounding box center [579, 489] width 16 height 16
radio input "true"
click at [972, 573] on div "Submit your survey responses" at bounding box center [872, 585] width 612 height 25
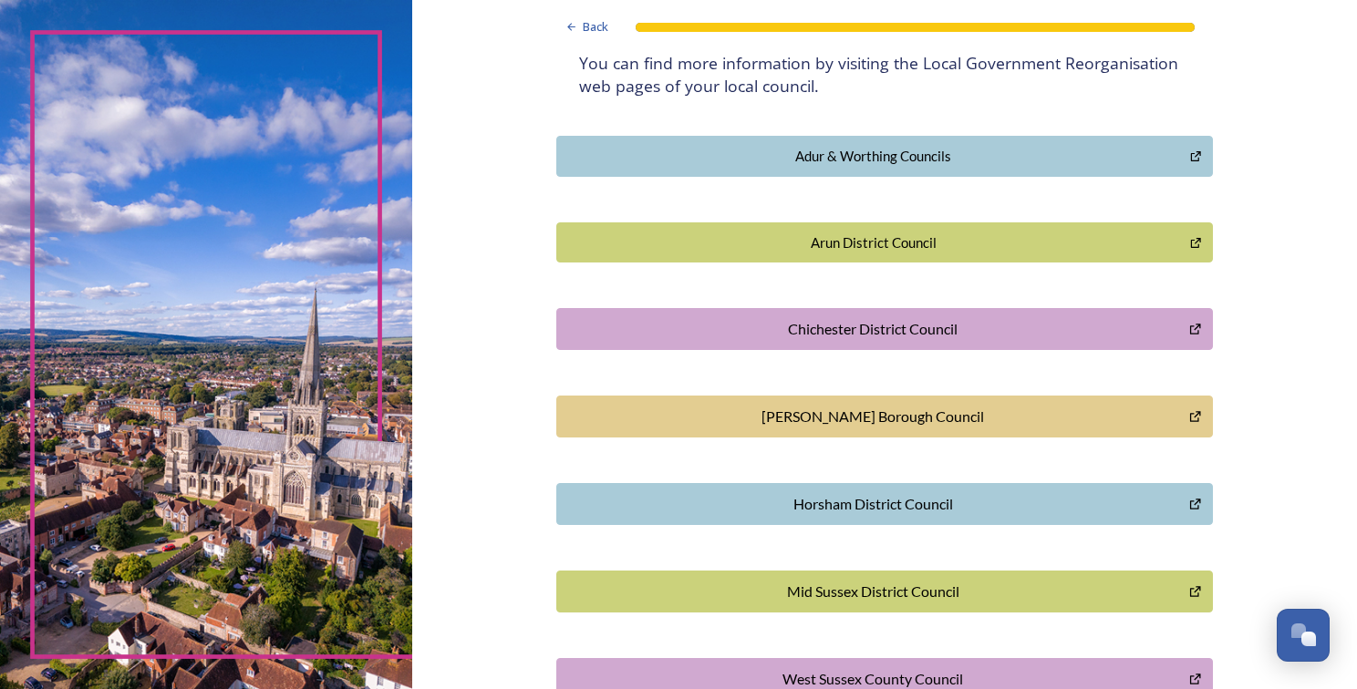
scroll to position [482, 0]
